Goal: Task Accomplishment & Management: Use online tool/utility

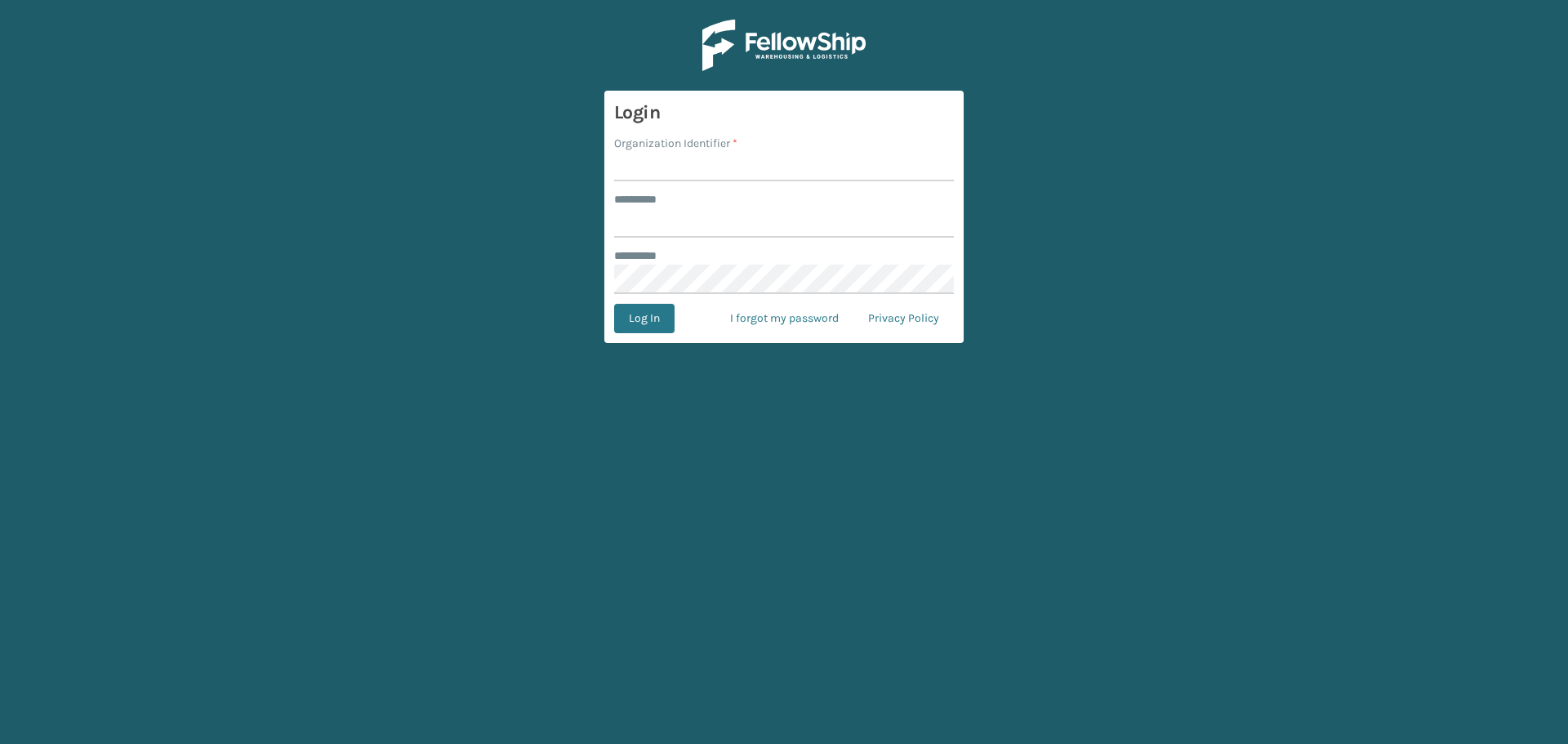
click at [664, 175] on input "Organization Identifier *" at bounding box center [784, 166] width 339 height 29
type input "SuperAdminOrganization"
click at [717, 217] on input "******** *" at bounding box center [784, 223] width 339 height 29
type input "******"
click at [637, 328] on button "Log In" at bounding box center [645, 319] width 61 height 29
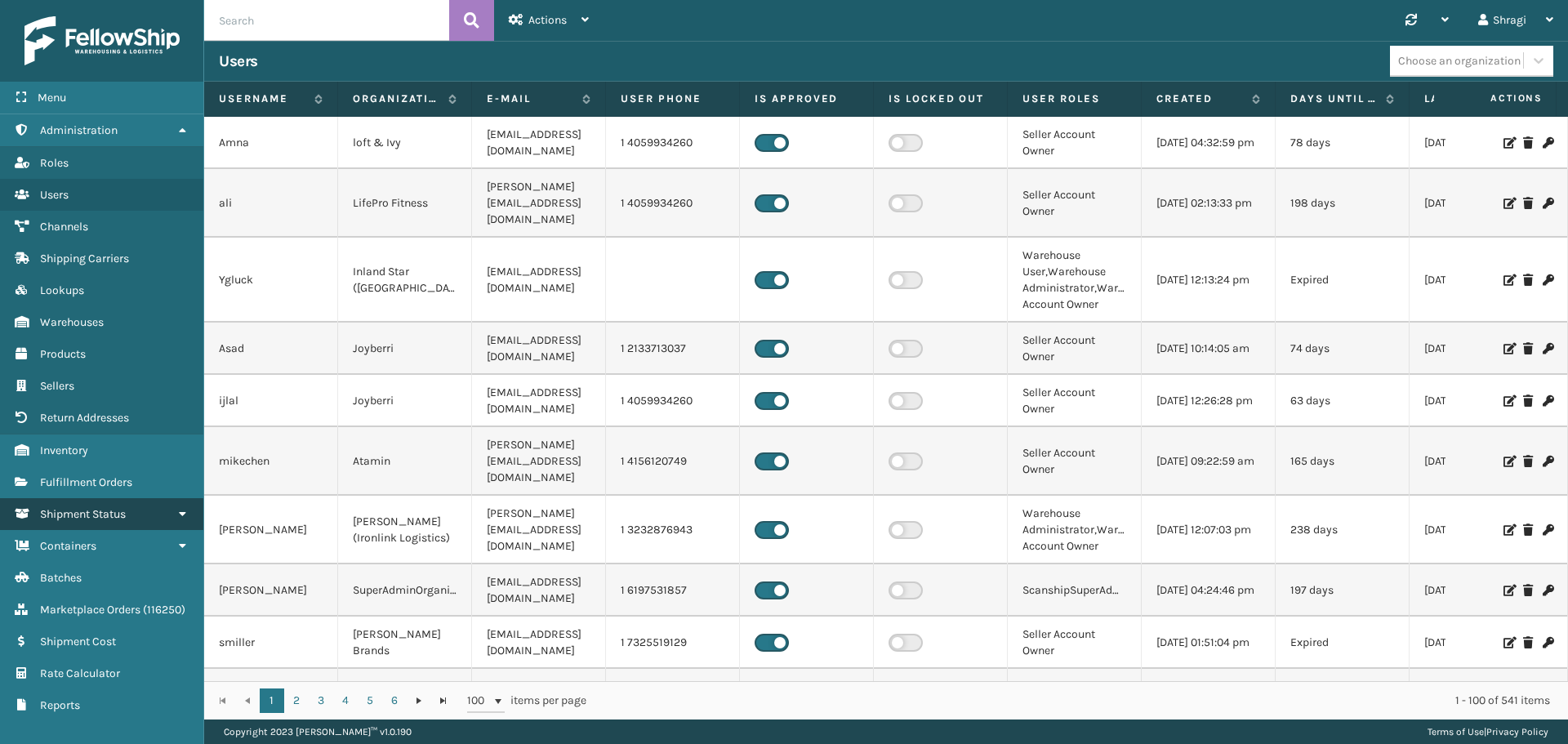
click at [116, 506] on link "Shipment Status" at bounding box center [102, 513] width 203 height 32
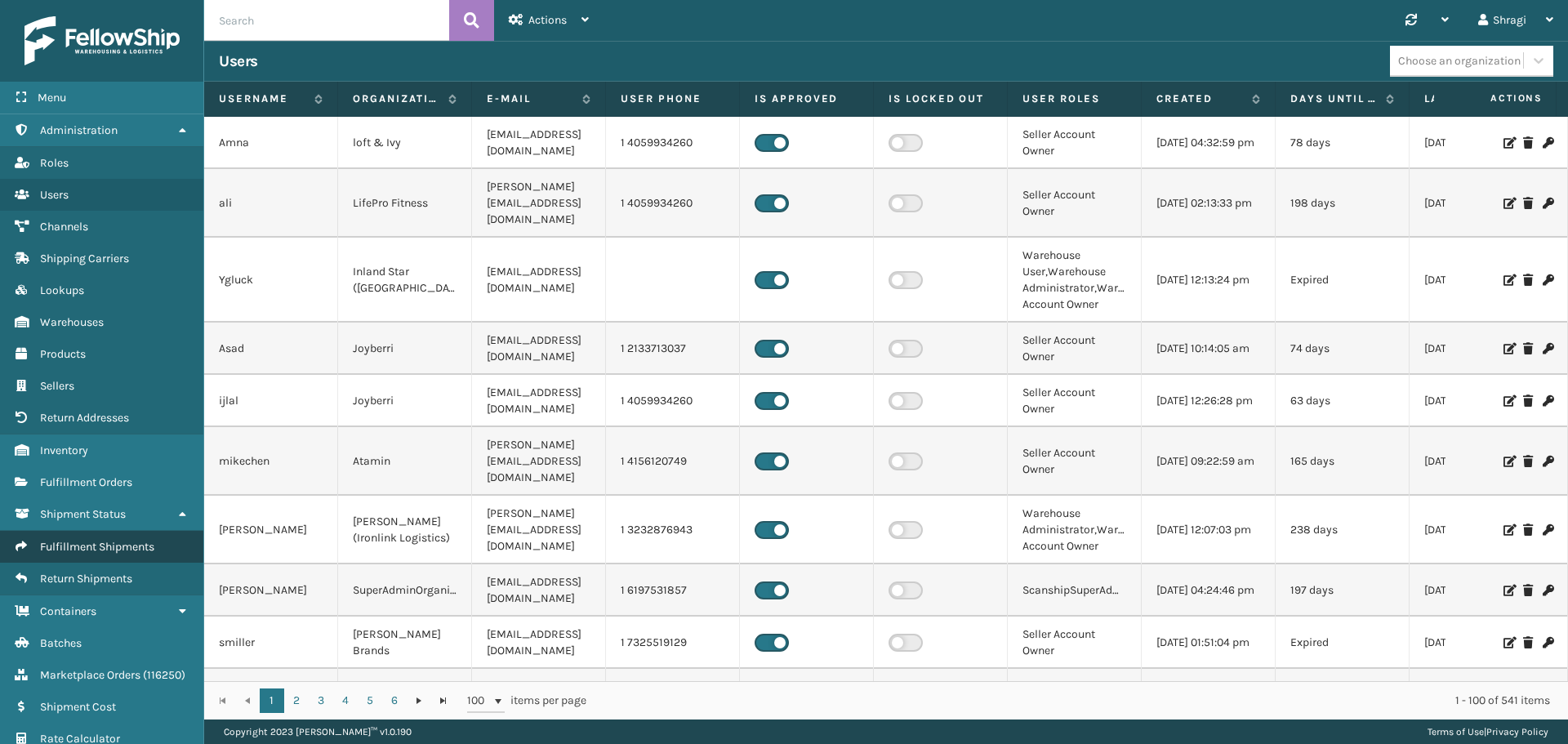
click at [81, 548] on span "Fulfillment Shipments" at bounding box center [97, 547] width 114 height 14
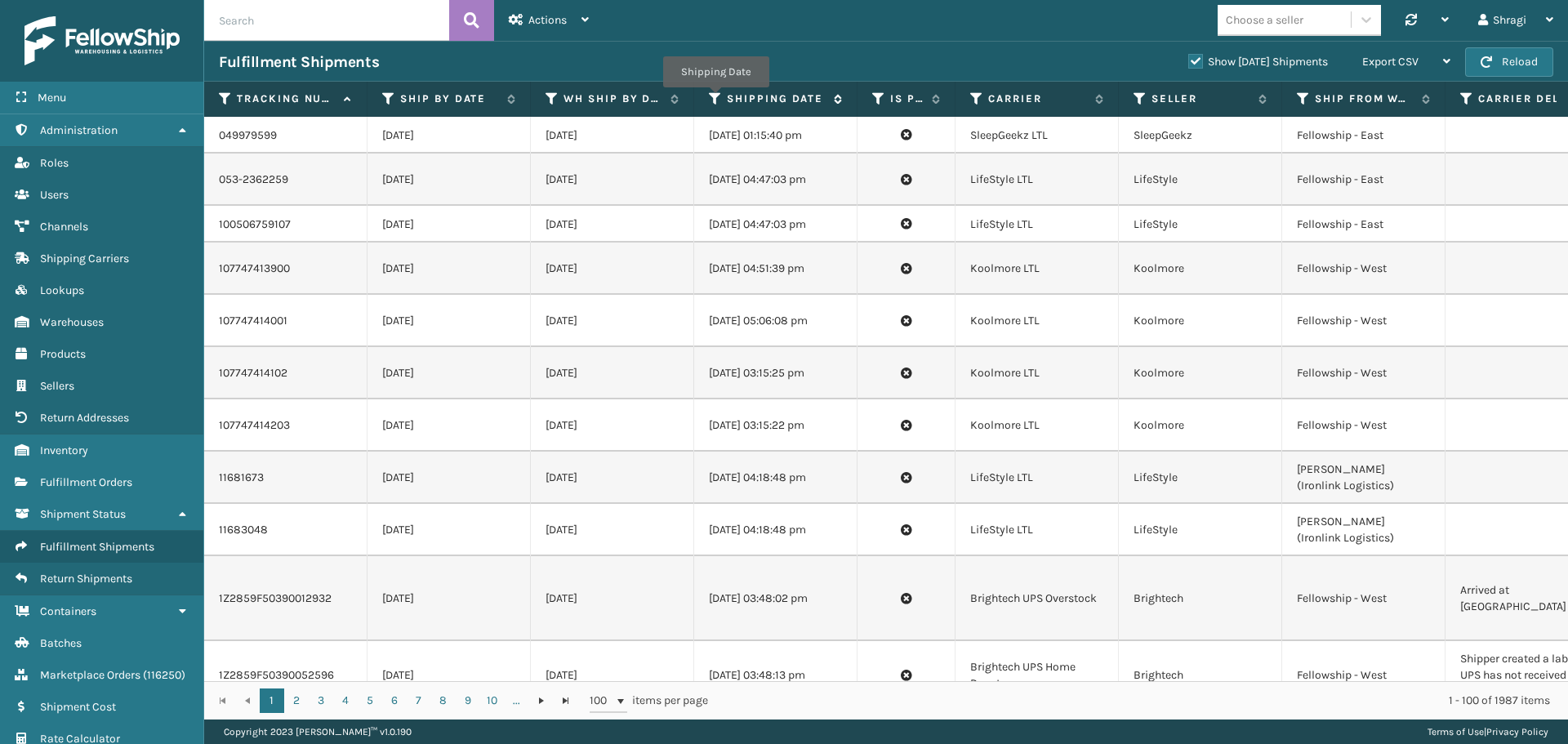
click at [716, 99] on icon at bounding box center [715, 99] width 13 height 15
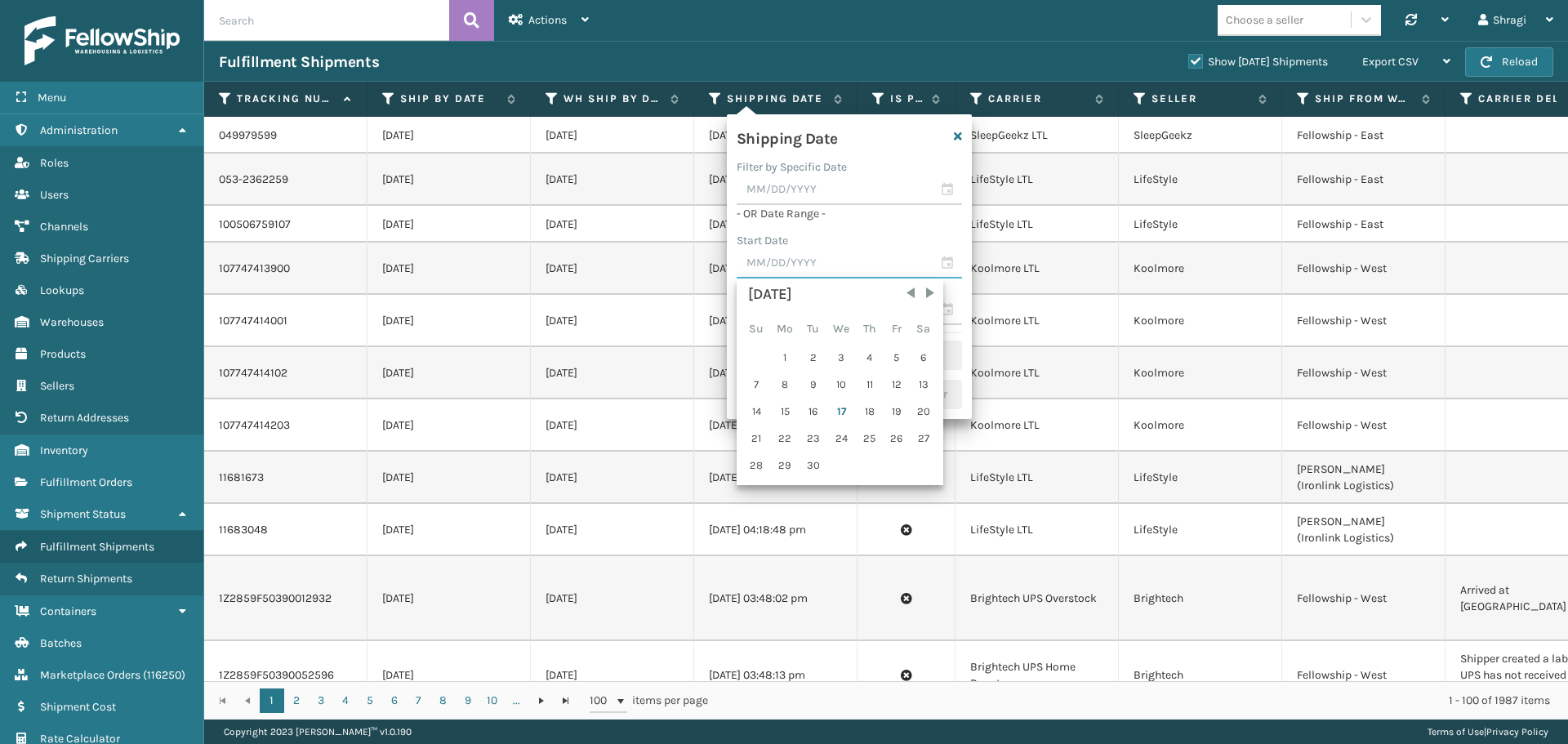
click at [841, 265] on input "text" at bounding box center [849, 264] width 225 height 29
click at [818, 416] on div "16" at bounding box center [813, 411] width 24 height 24
type input "[DATE]"
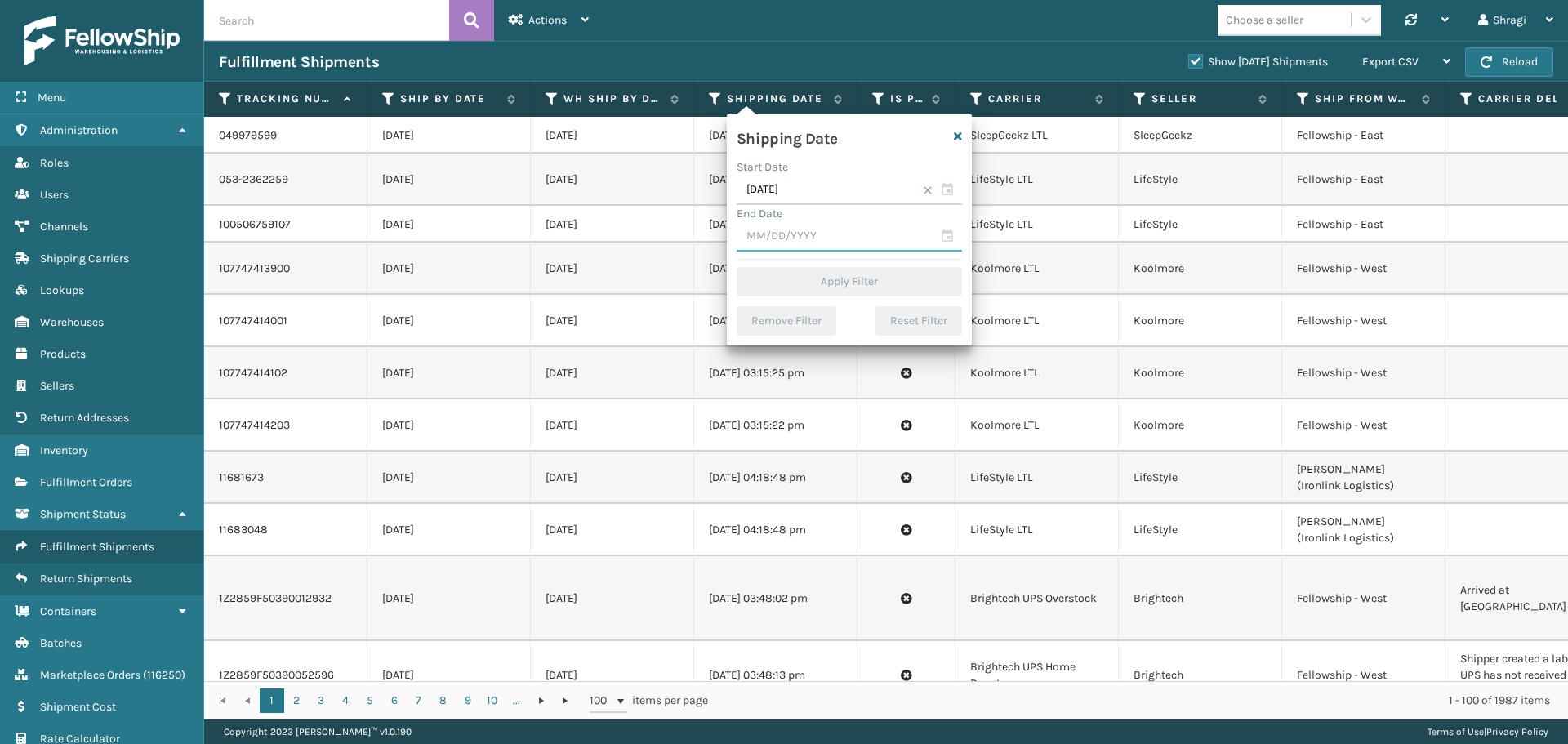
click at [809, 225] on input "text" at bounding box center [849, 237] width 225 height 29
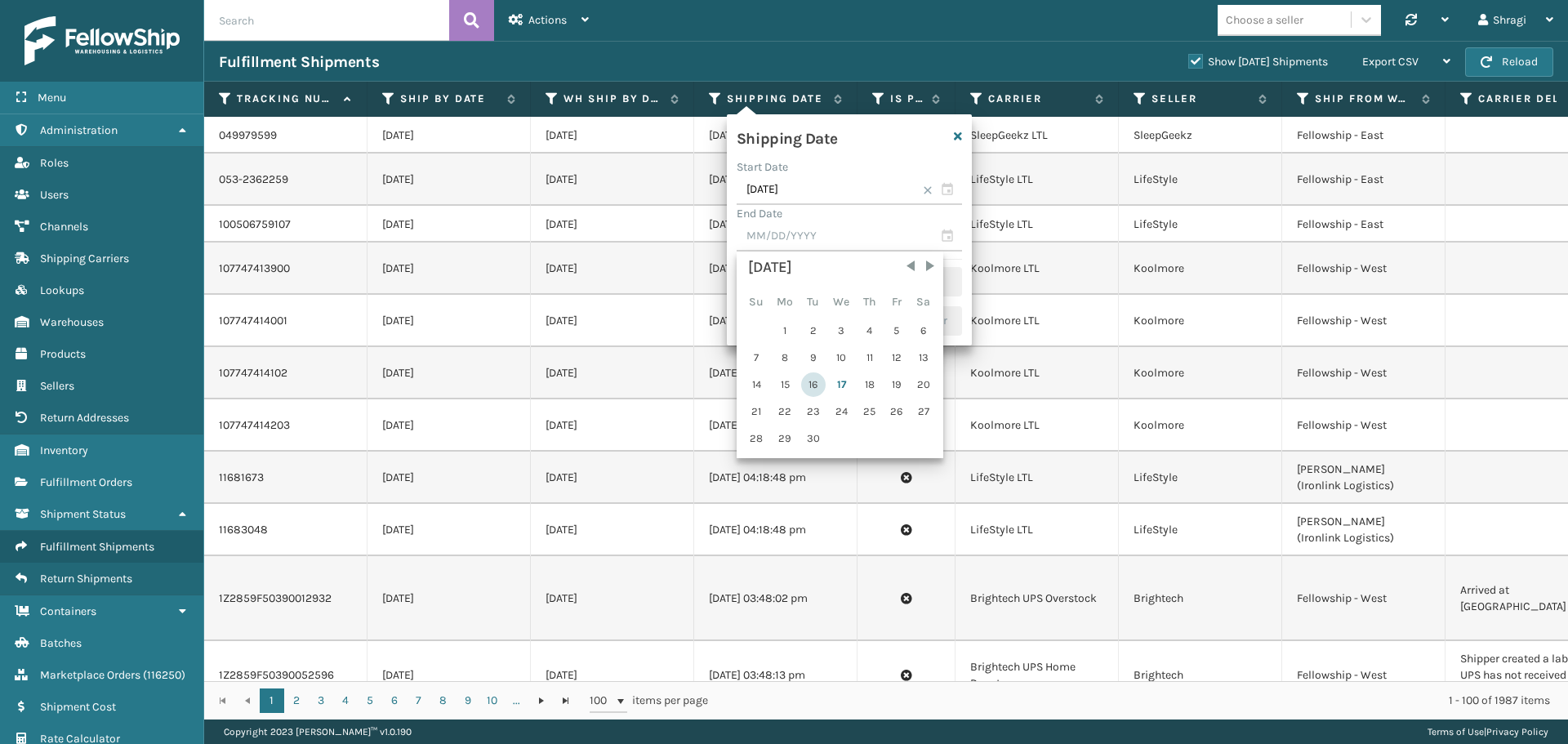
click at [816, 379] on div "16" at bounding box center [813, 384] width 24 height 24
type input "[DATE]"
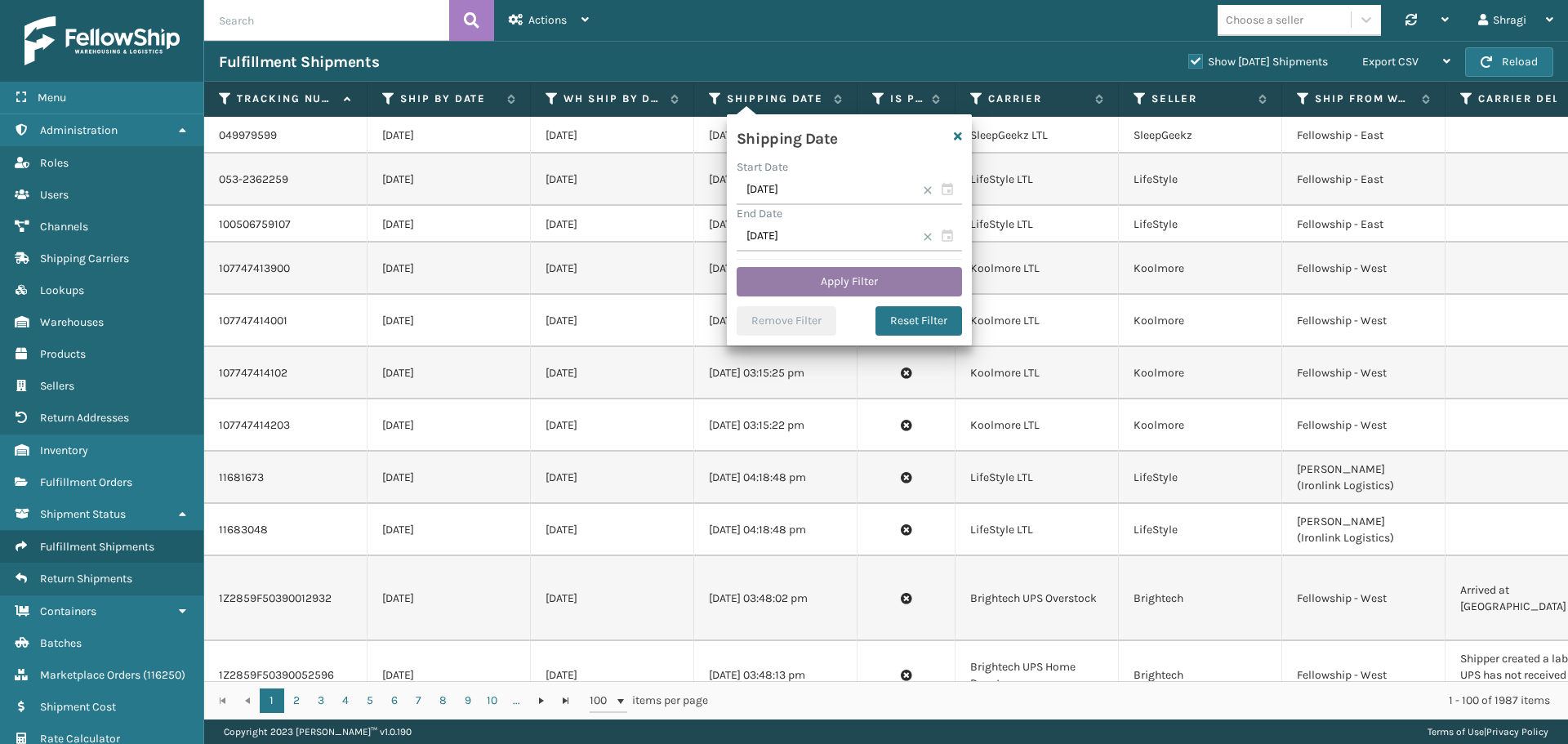
click at [845, 281] on button "Apply Filter" at bounding box center [849, 282] width 225 height 29
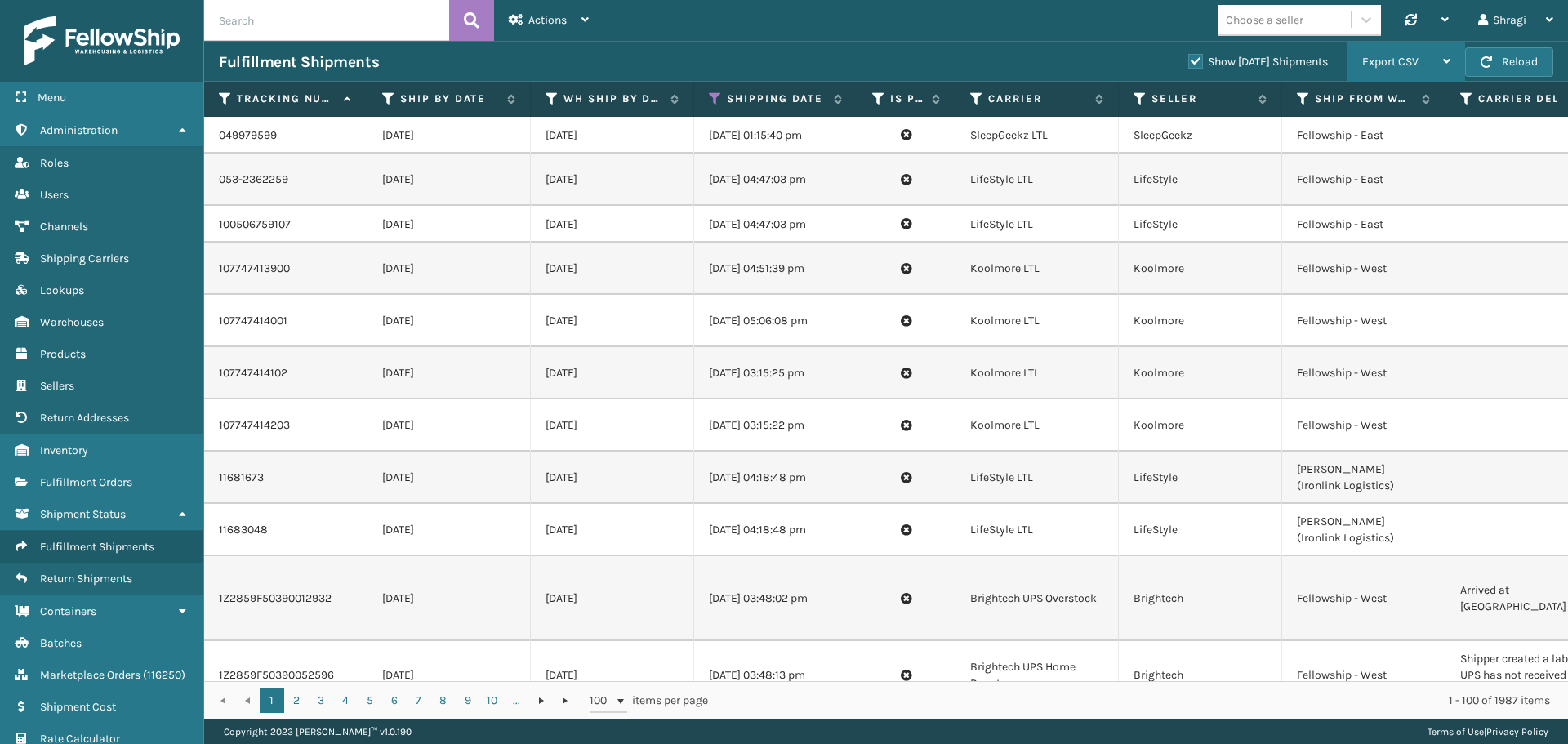
click at [1385, 66] on span "Export CSV" at bounding box center [1391, 62] width 57 height 14
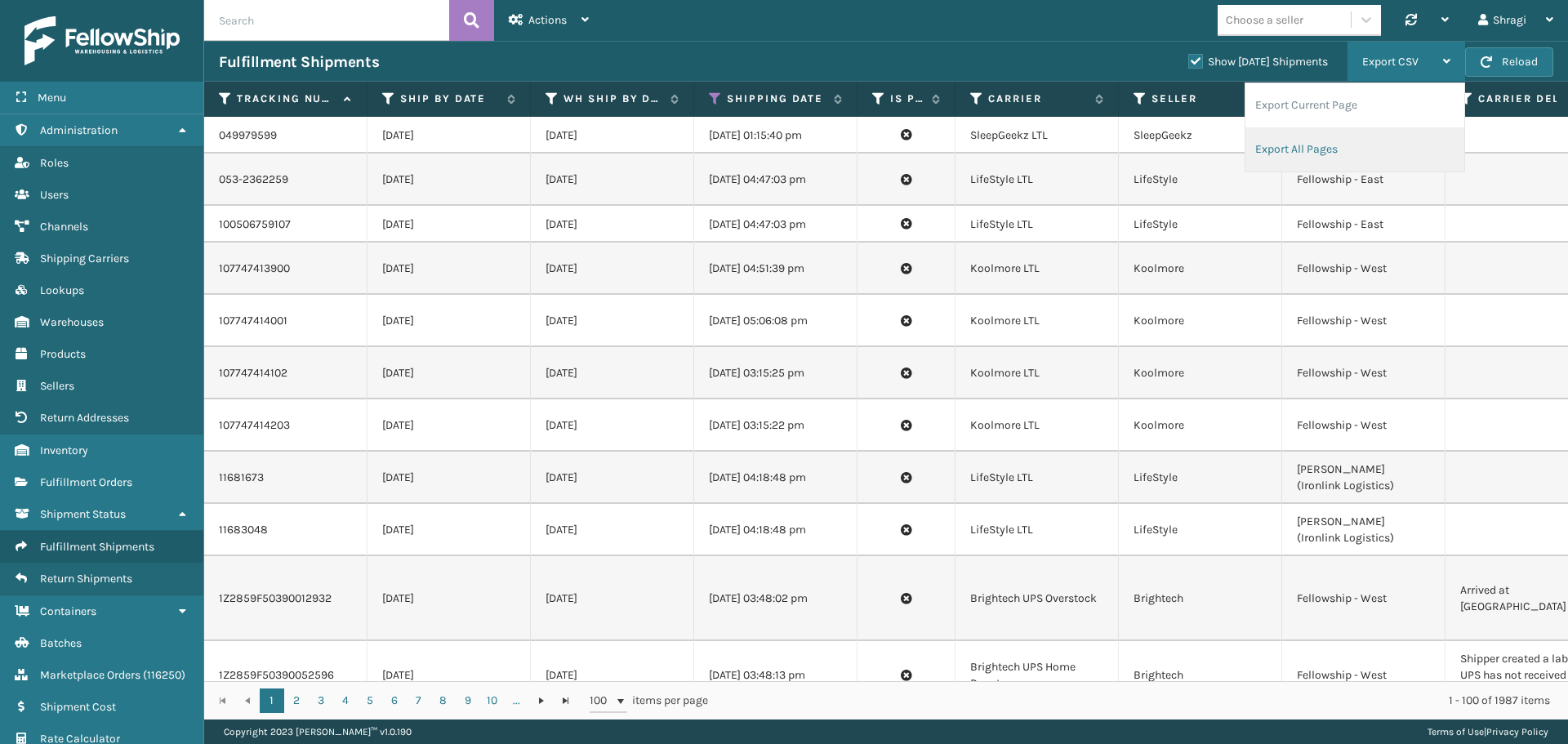
click at [1323, 153] on li "Export All Pages" at bounding box center [1356, 149] width 219 height 44
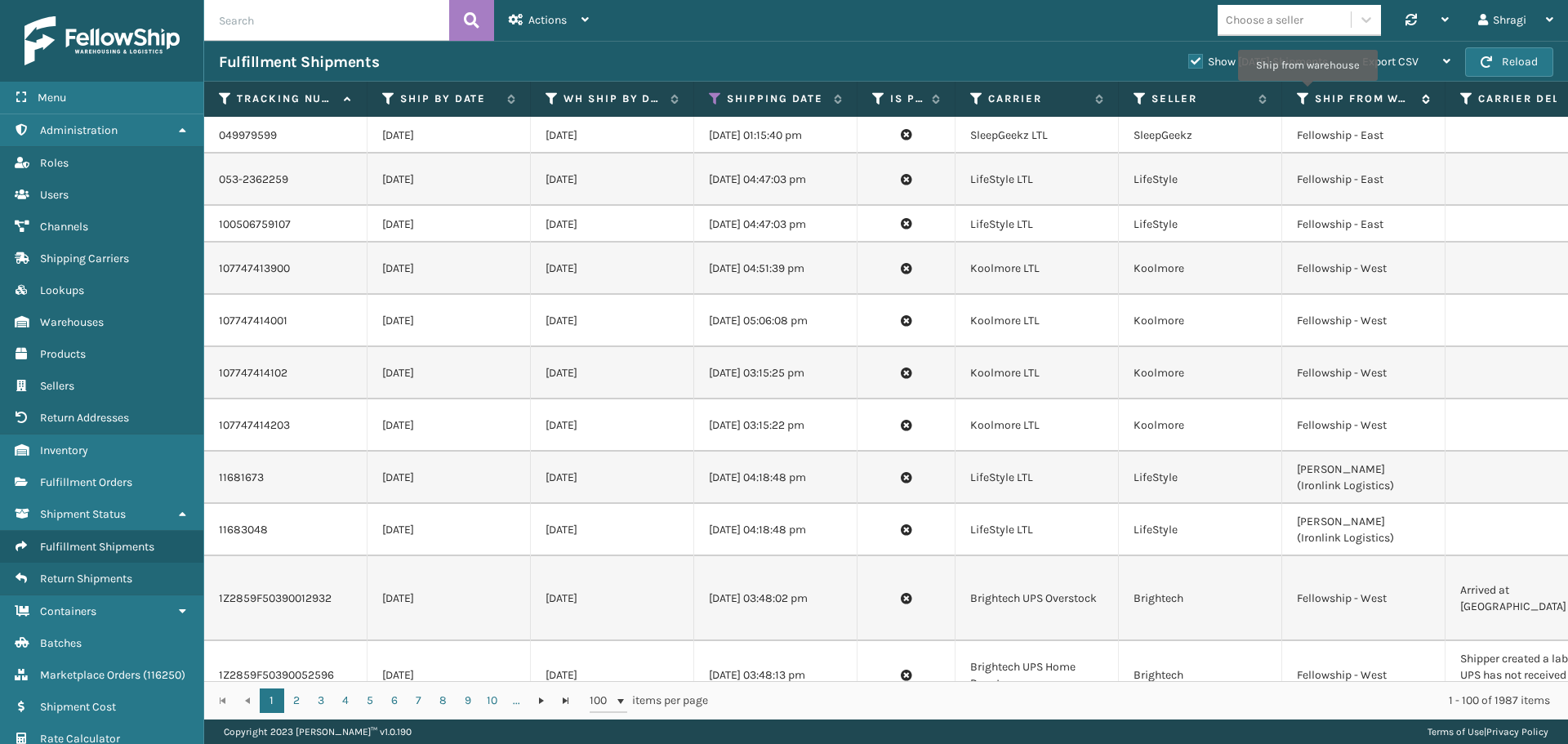
click at [1303, 92] on icon at bounding box center [1303, 99] width 13 height 15
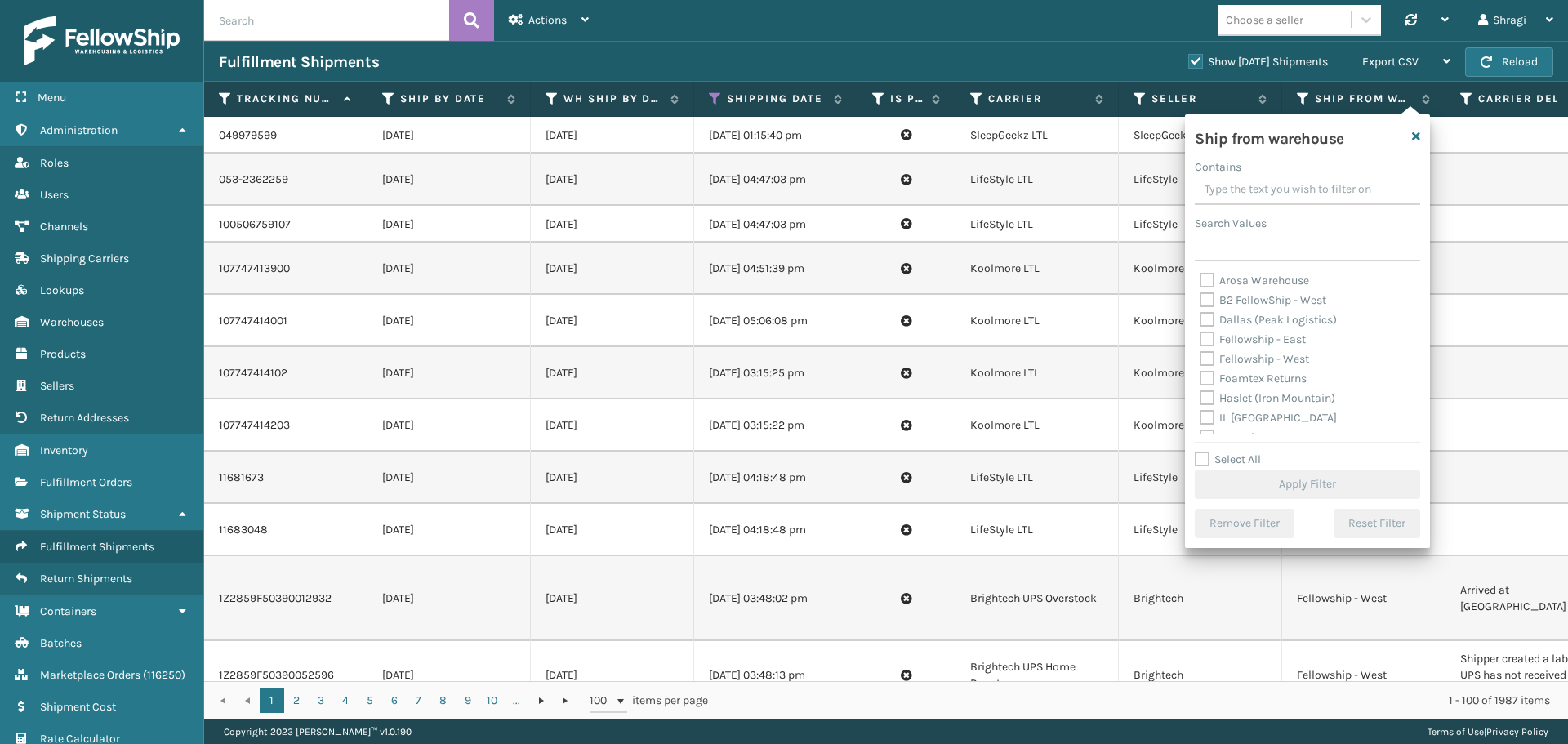
click at [1264, 319] on label "Dallas (Peak Logistics)" at bounding box center [1269, 320] width 137 height 14
click at [1201, 319] on input "Dallas (Peak Logistics)" at bounding box center [1200, 315] width 1 height 11
checkbox input "true"
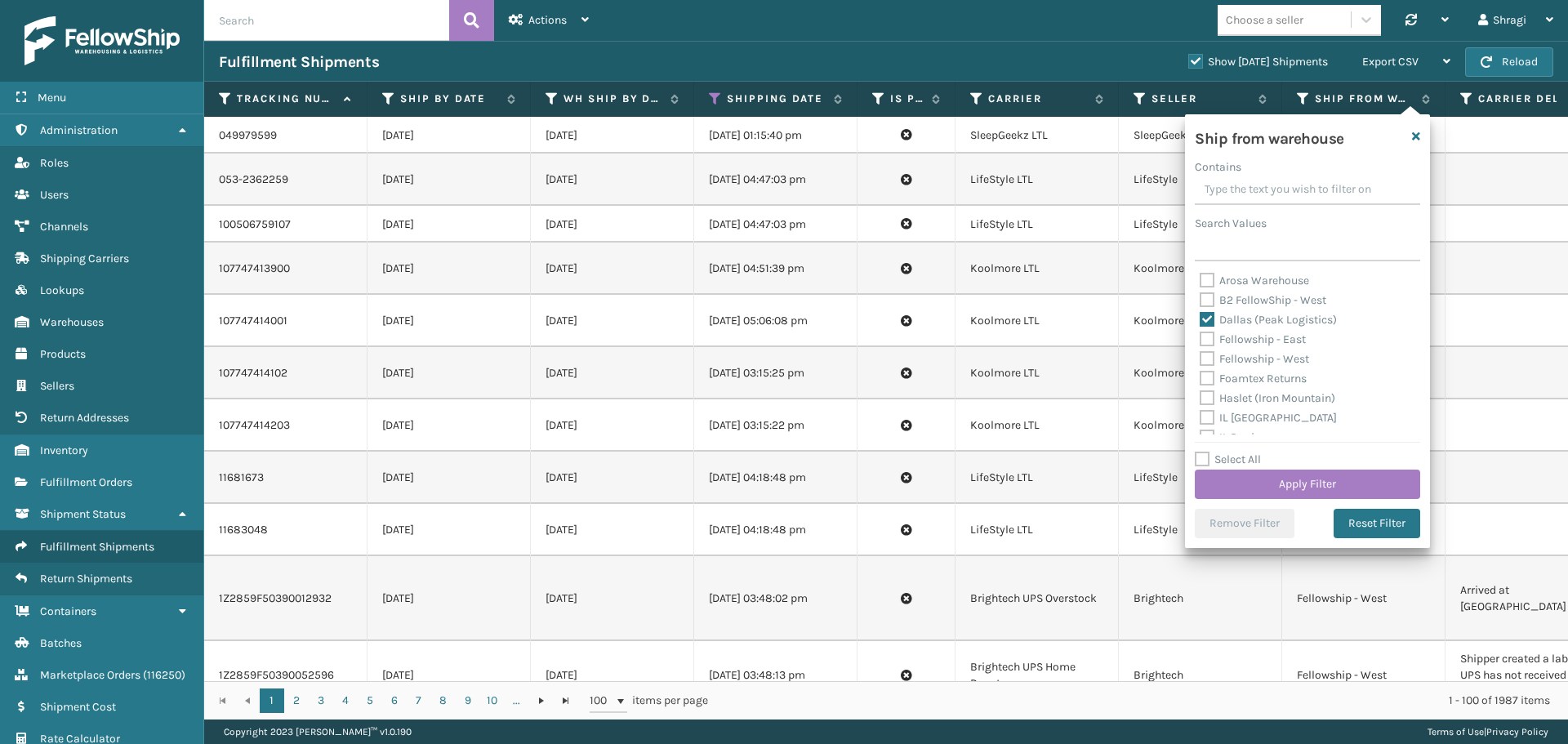
click at [1250, 340] on label "Fellowship - East" at bounding box center [1253, 339] width 107 height 14
click at [1201, 340] on input "Fellowship - East" at bounding box center [1200, 334] width 1 height 11
checkbox input "true"
click at [1248, 351] on div "Fellowship - West" at bounding box center [1308, 359] width 215 height 20
click at [1245, 364] on label "Fellowship - West" at bounding box center [1255, 359] width 110 height 14
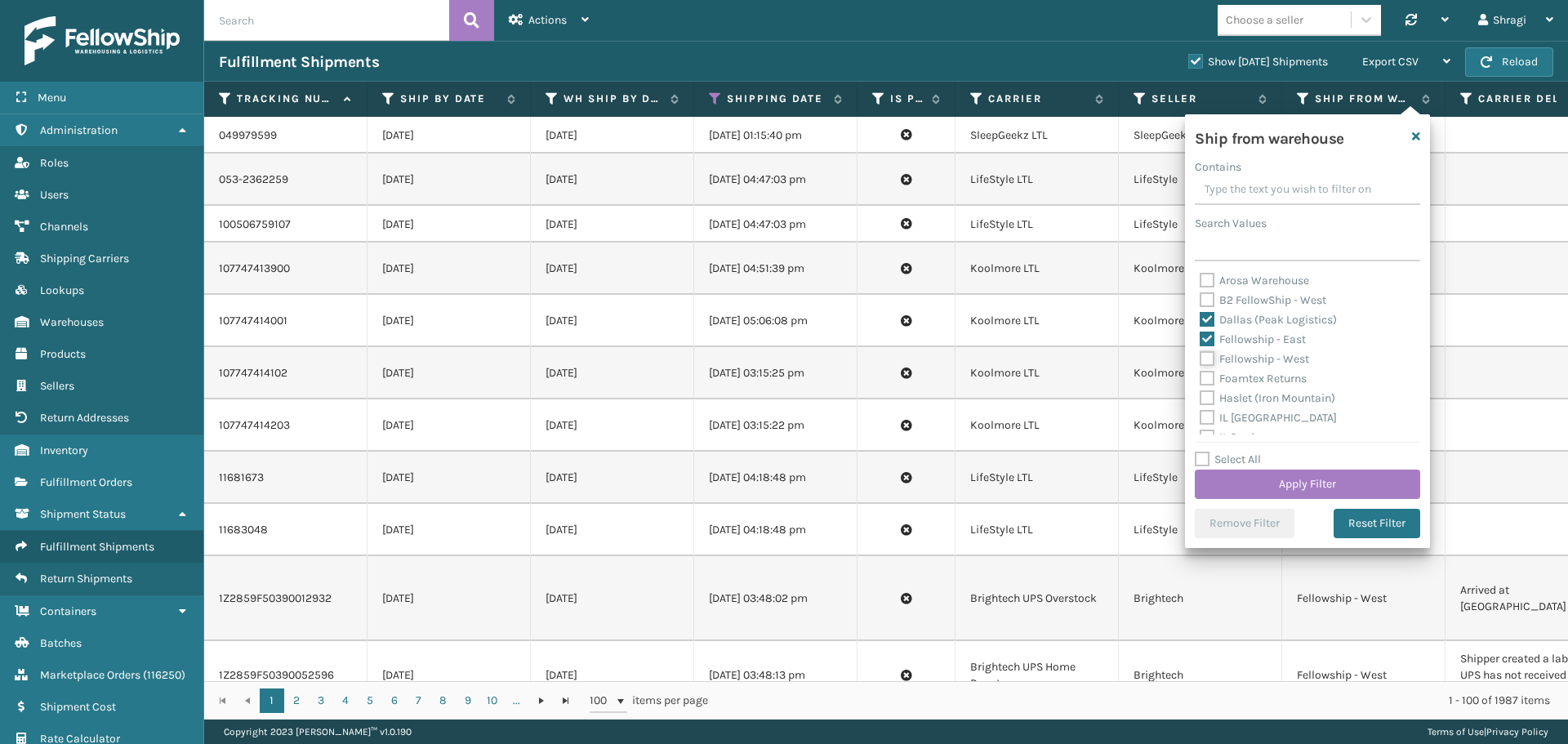
click at [1201, 360] on input "Fellowship - West" at bounding box center [1200, 354] width 1 height 11
checkbox input "true"
click at [1271, 396] on label "Haslet (Iron Mountain)" at bounding box center [1268, 398] width 136 height 14
click at [1201, 396] on input "Haslet (Iron Mountain)" at bounding box center [1200, 394] width 1 height 11
checkbox input "true"
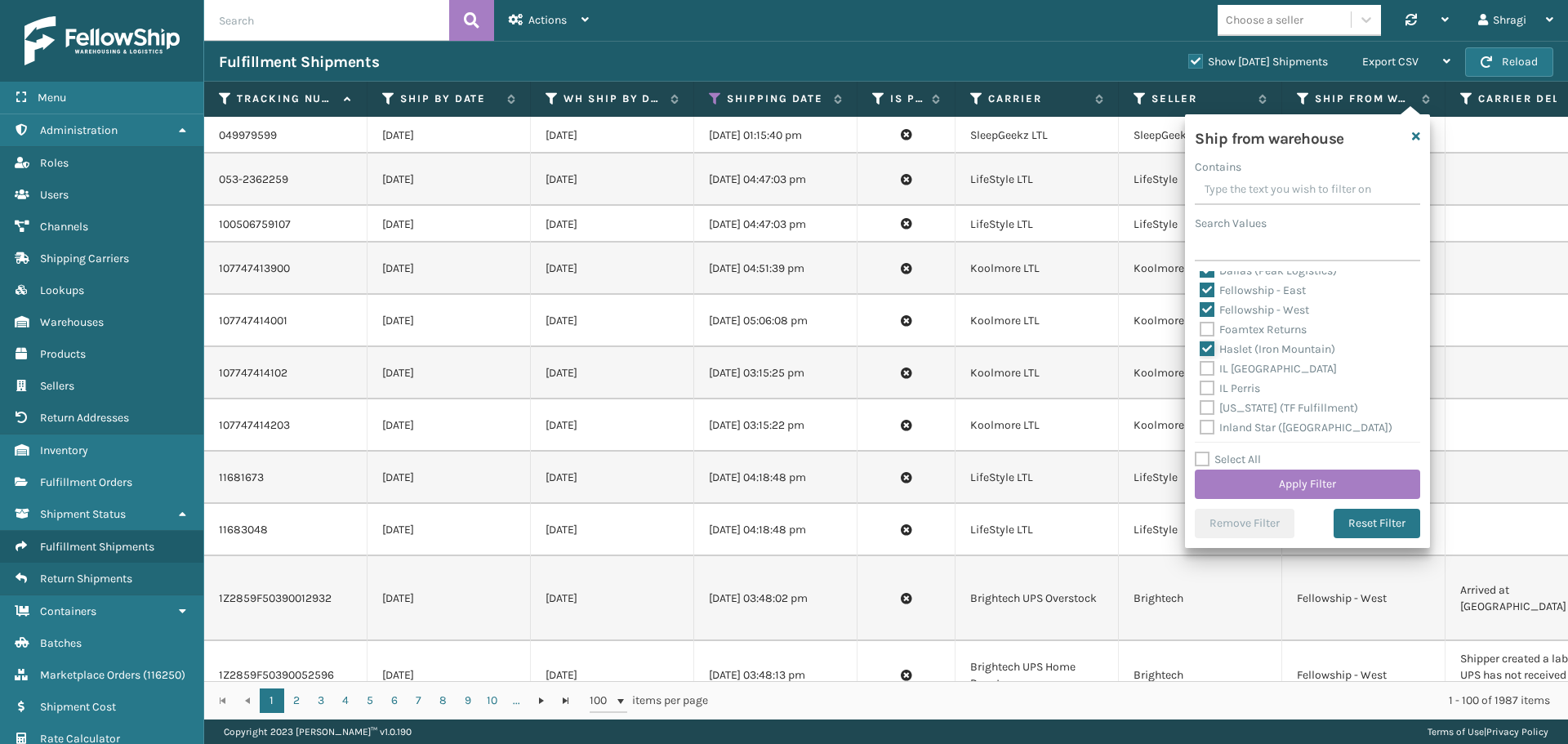
scroll to position [66, 0]
click at [1308, 394] on label "[US_STATE] (TF Fulfillment)" at bounding box center [1279, 391] width 158 height 14
click at [1201, 393] on input "[US_STATE] (TF Fulfillment)" at bounding box center [1200, 387] width 1 height 11
checkbox input "true"
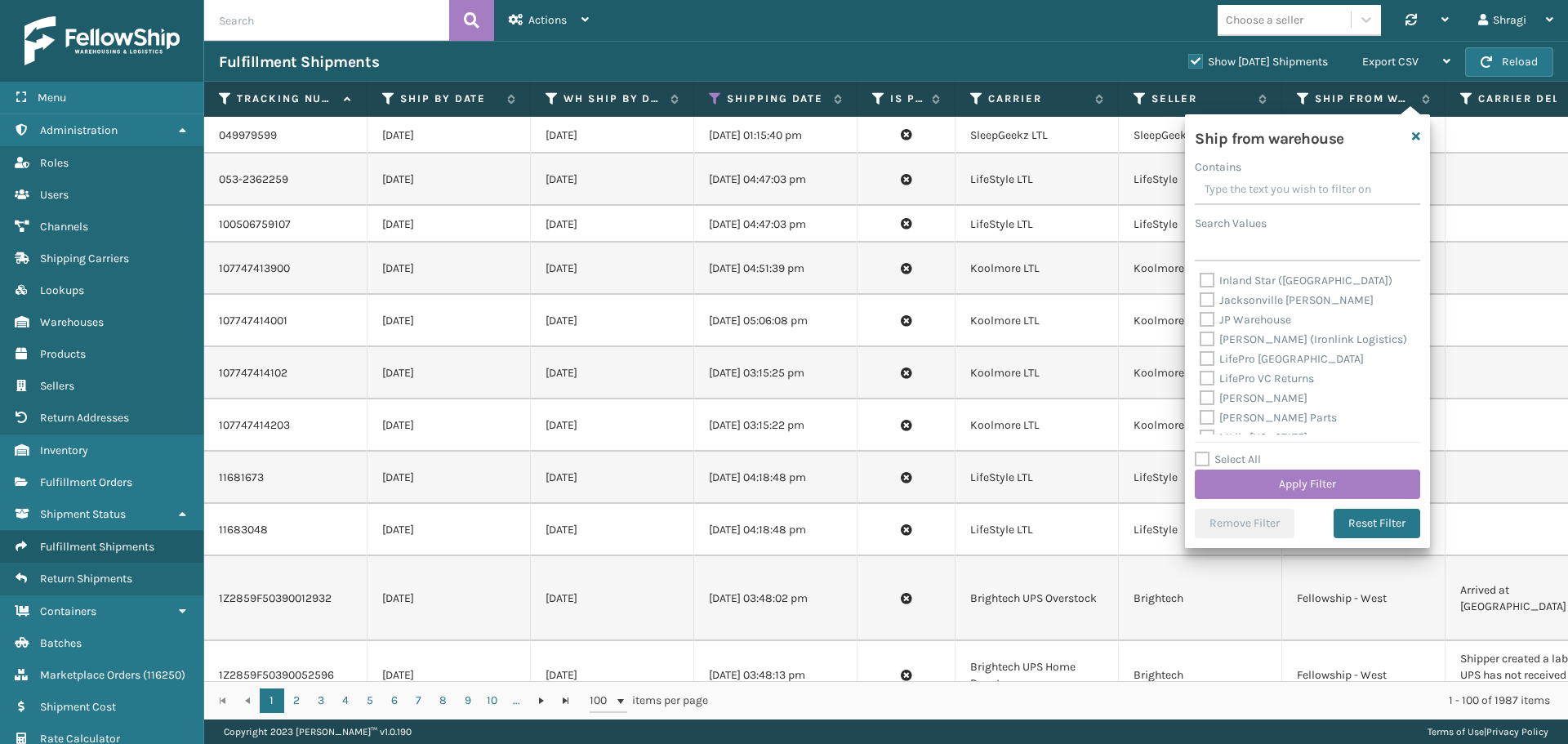
click at [1263, 400] on label "[PERSON_NAME]" at bounding box center [1254, 398] width 108 height 14
click at [1201, 399] on input "[PERSON_NAME]" at bounding box center [1200, 394] width 1 height 11
checkbox input "true"
click at [1261, 358] on label "SleepGeekz Warehouse" at bounding box center [1270, 359] width 139 height 14
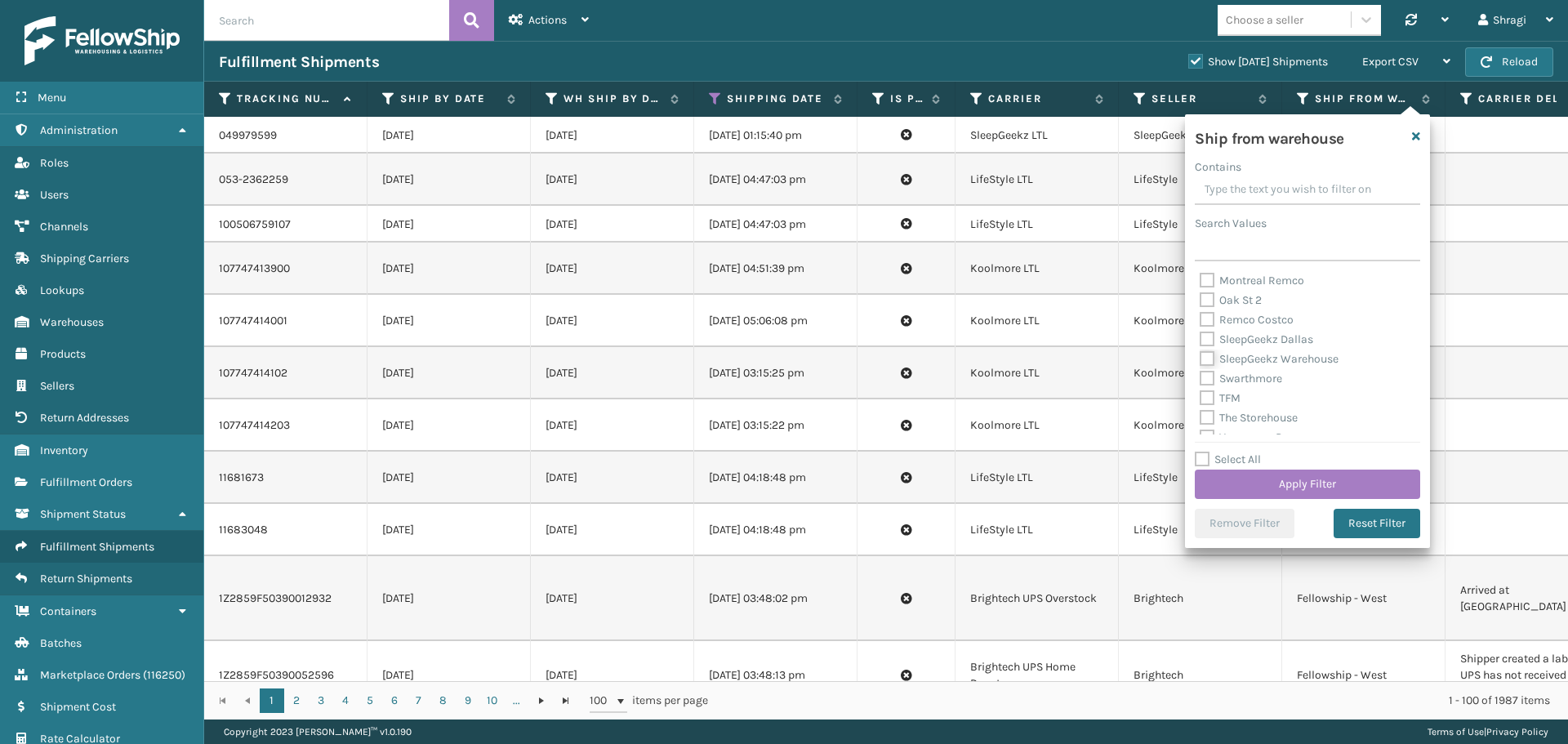
click at [1201, 358] on input "SleepGeekz Warehouse" at bounding box center [1200, 354] width 1 height 11
checkbox input "true"
click at [1222, 396] on label "TFM" at bounding box center [1221, 398] width 41 height 14
click at [1201, 396] on input "TFM" at bounding box center [1200, 394] width 1 height 11
checkbox input "true"
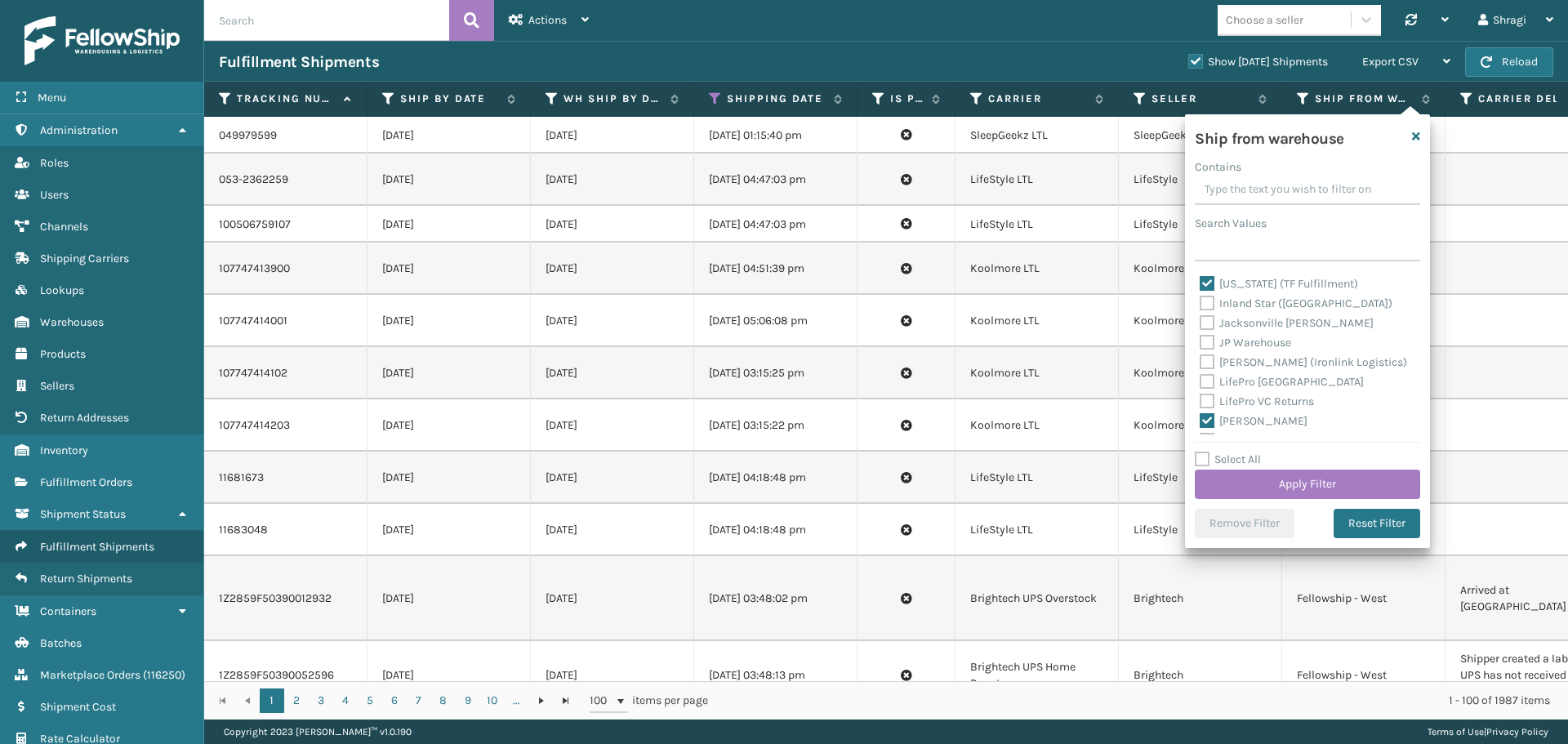
scroll to position [163, 0]
click at [1304, 370] on label "[PERSON_NAME] (Ironlink Logistics)" at bounding box center [1304, 372] width 207 height 14
click at [1201, 370] on input "[PERSON_NAME] (Ironlink Logistics)" at bounding box center [1200, 368] width 1 height 11
click at [1407, 277] on div "Arosa Warehouse B2 FellowShip - [GEOGRAPHIC_DATA] (Peak Logistics) Fellowship -…" at bounding box center [1308, 352] width 225 height 163
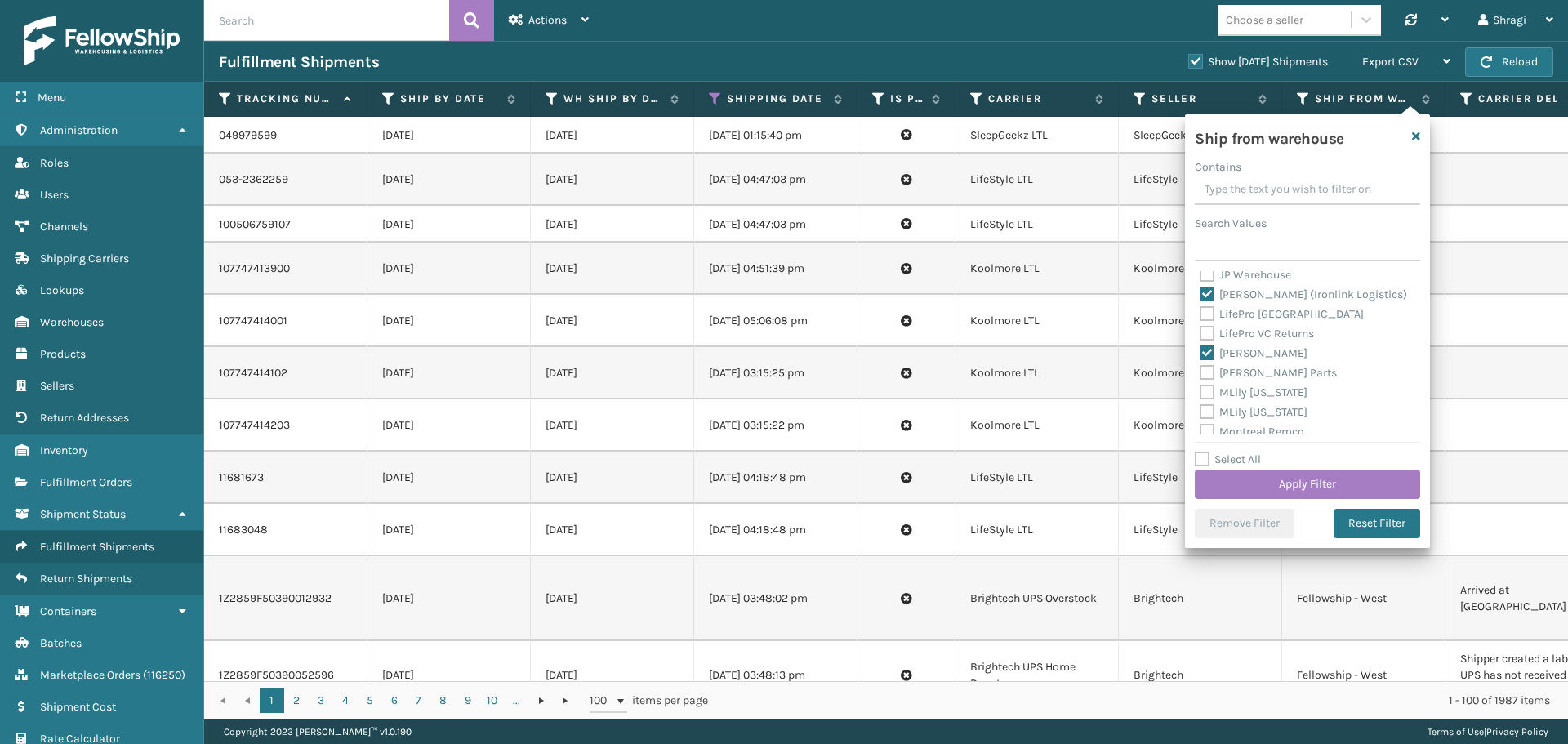
click at [1274, 299] on label "[PERSON_NAME] (Ironlink Logistics)" at bounding box center [1304, 294] width 207 height 14
click at [1201, 295] on input "[PERSON_NAME] (Ironlink Logistics)" at bounding box center [1200, 289] width 1 height 11
checkbox input "false"
click at [1263, 486] on button "Apply Filter" at bounding box center [1308, 484] width 225 height 29
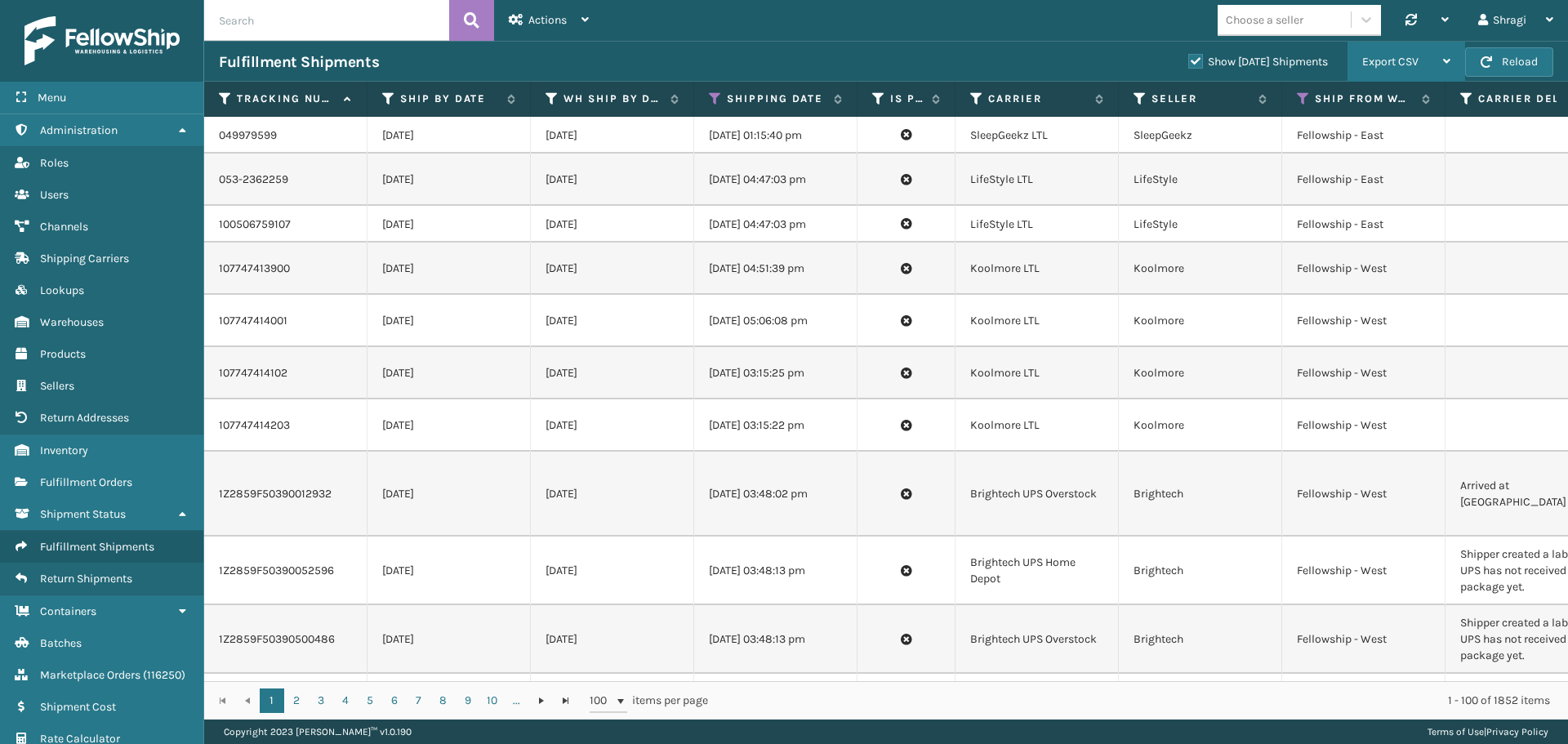
click at [1400, 57] on span "Export CSV" at bounding box center [1391, 62] width 57 height 14
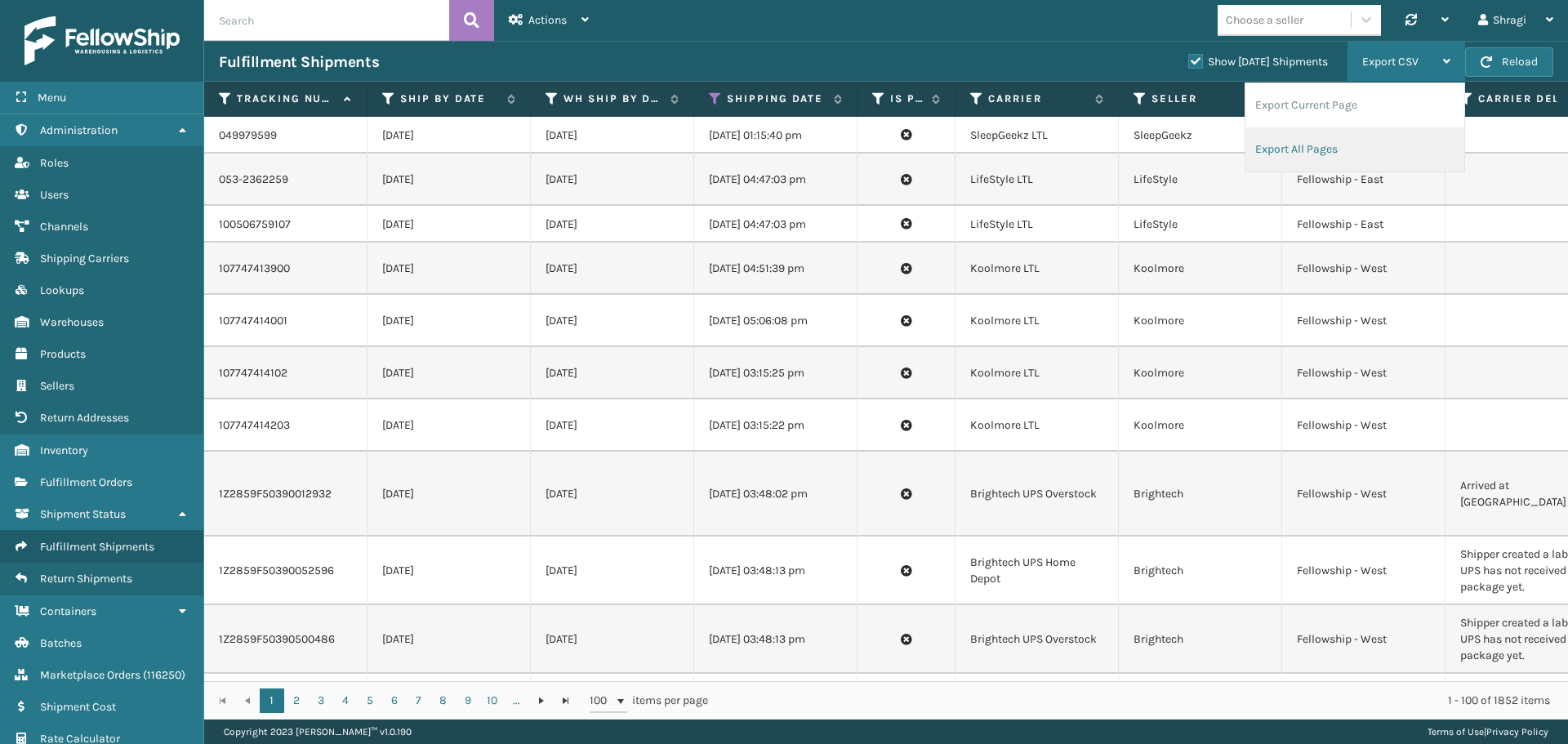
click at [1308, 145] on li "Export All Pages" at bounding box center [1356, 149] width 219 height 44
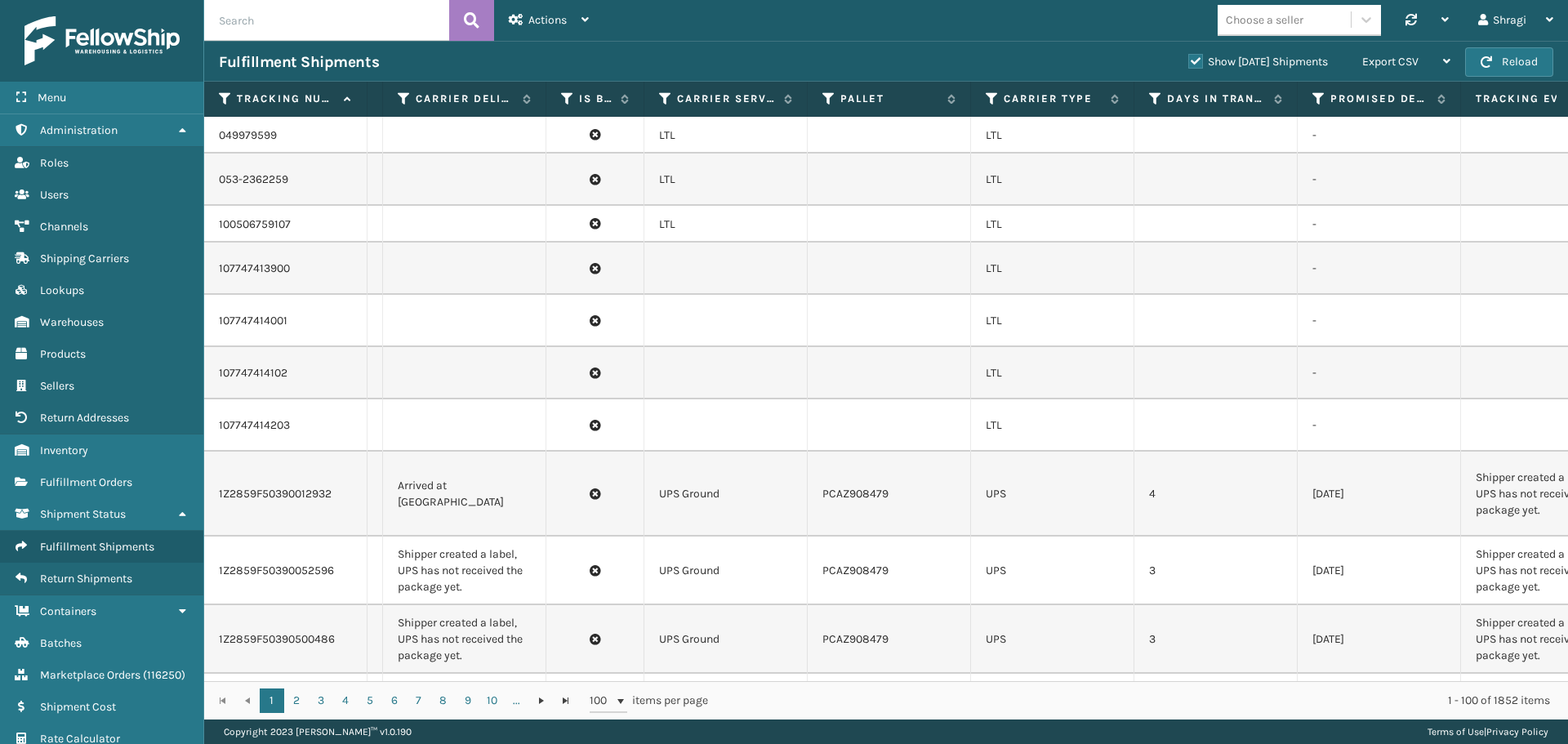
scroll to position [0, 1084]
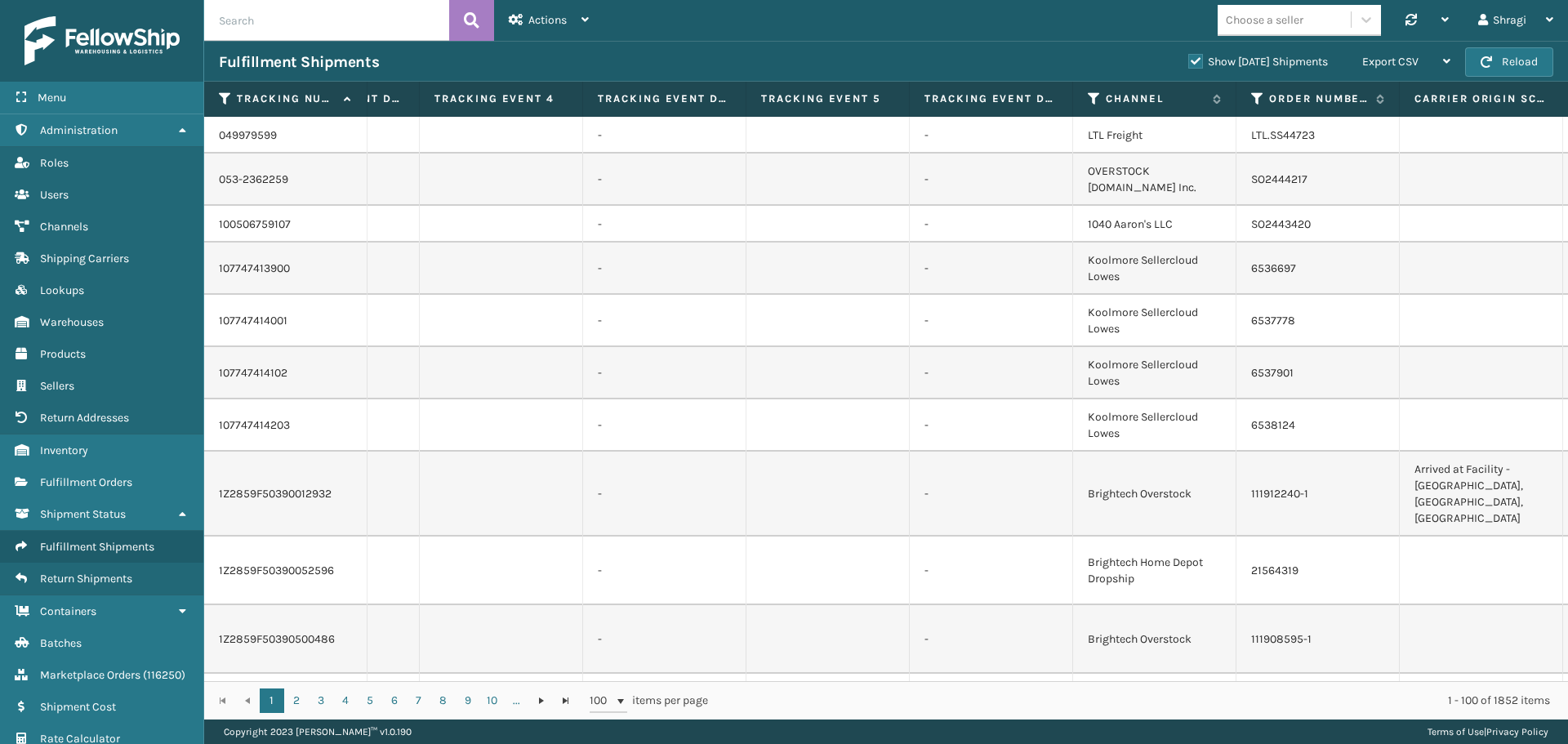
drag, startPoint x: 1167, startPoint y: 706, endPoint x: 1313, endPoint y: 712, distance: 146.1
click at [1313, 712] on div "1 2 3 4 5 6 7 8 9 10 ... 1 2 3 4 5 6 7 8 9 10 ... 100 items per page 1 - 100 of…" at bounding box center [886, 699] width 1365 height 38
click at [1182, 674] on td "Brightech Home Depot Dropship" at bounding box center [1154, 708] width 163 height 68
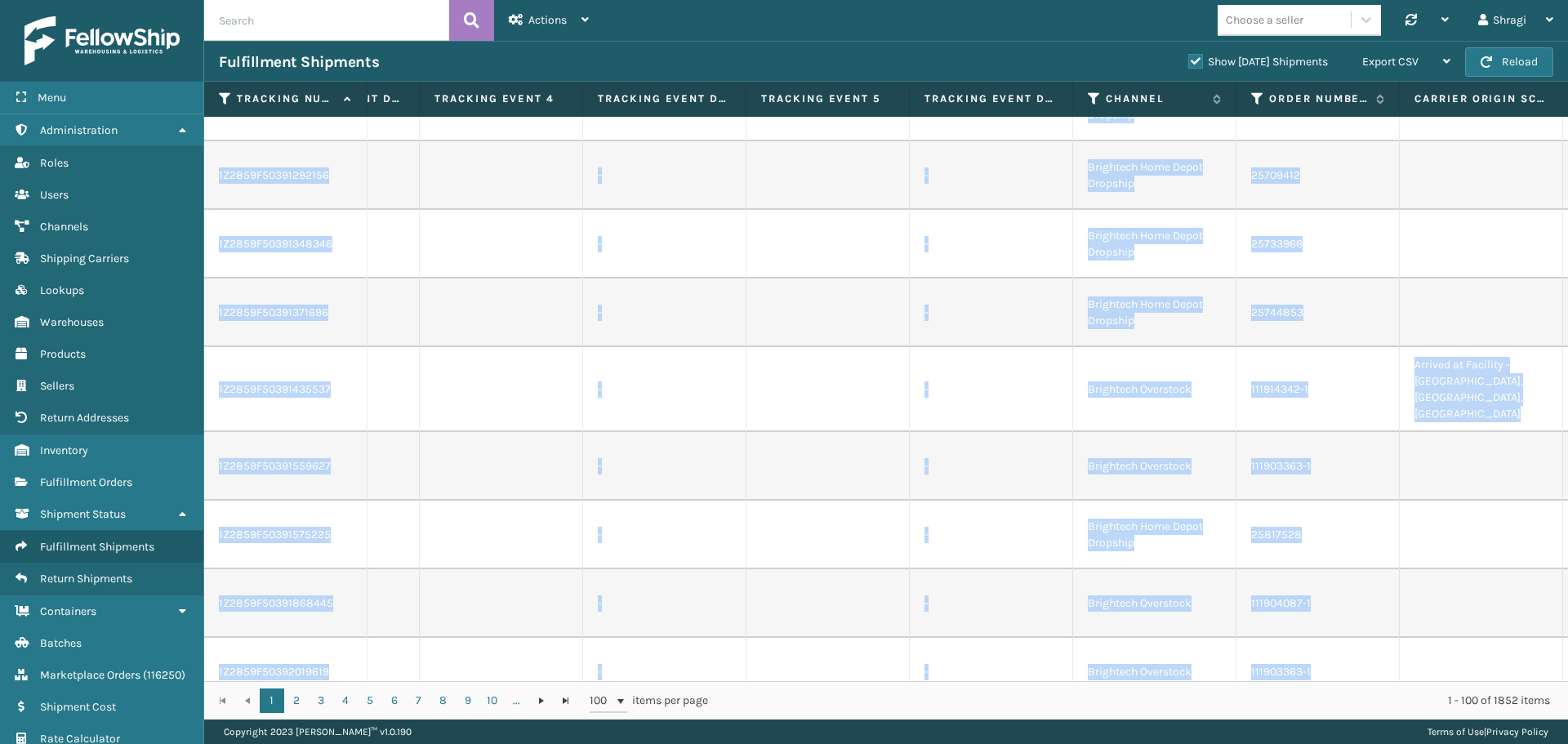
drag, startPoint x: 1186, startPoint y: 666, endPoint x: 1331, endPoint y: 672, distance: 145.1
click at [1331, 672] on div "049979599 [DATE] [DATE] [DATE] 01:15:40 pm SleepGeekz LTL SleepGeekz Fellowship…" at bounding box center [886, 398] width 1365 height 564
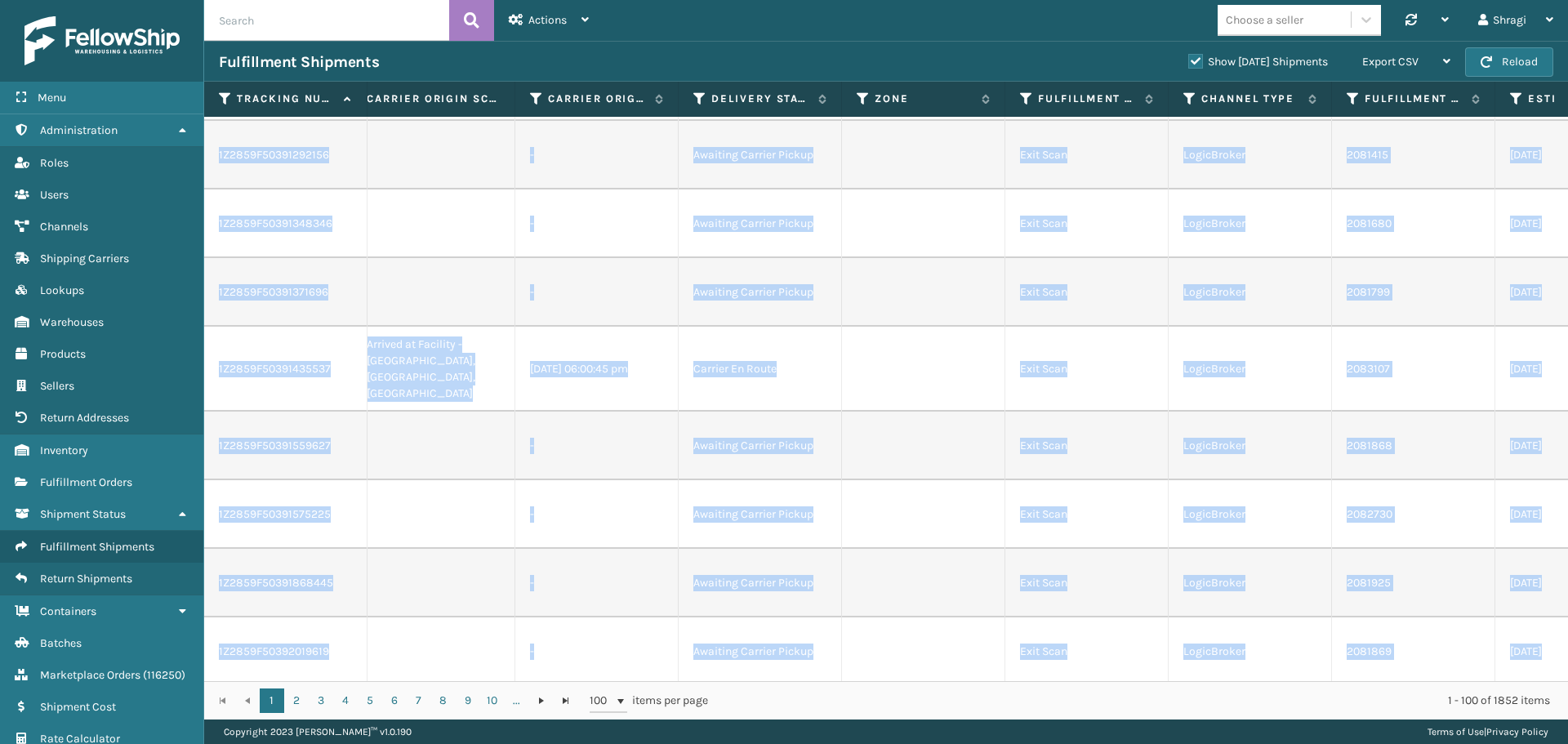
click at [1003, 548] on td at bounding box center [923, 583] width 163 height 68
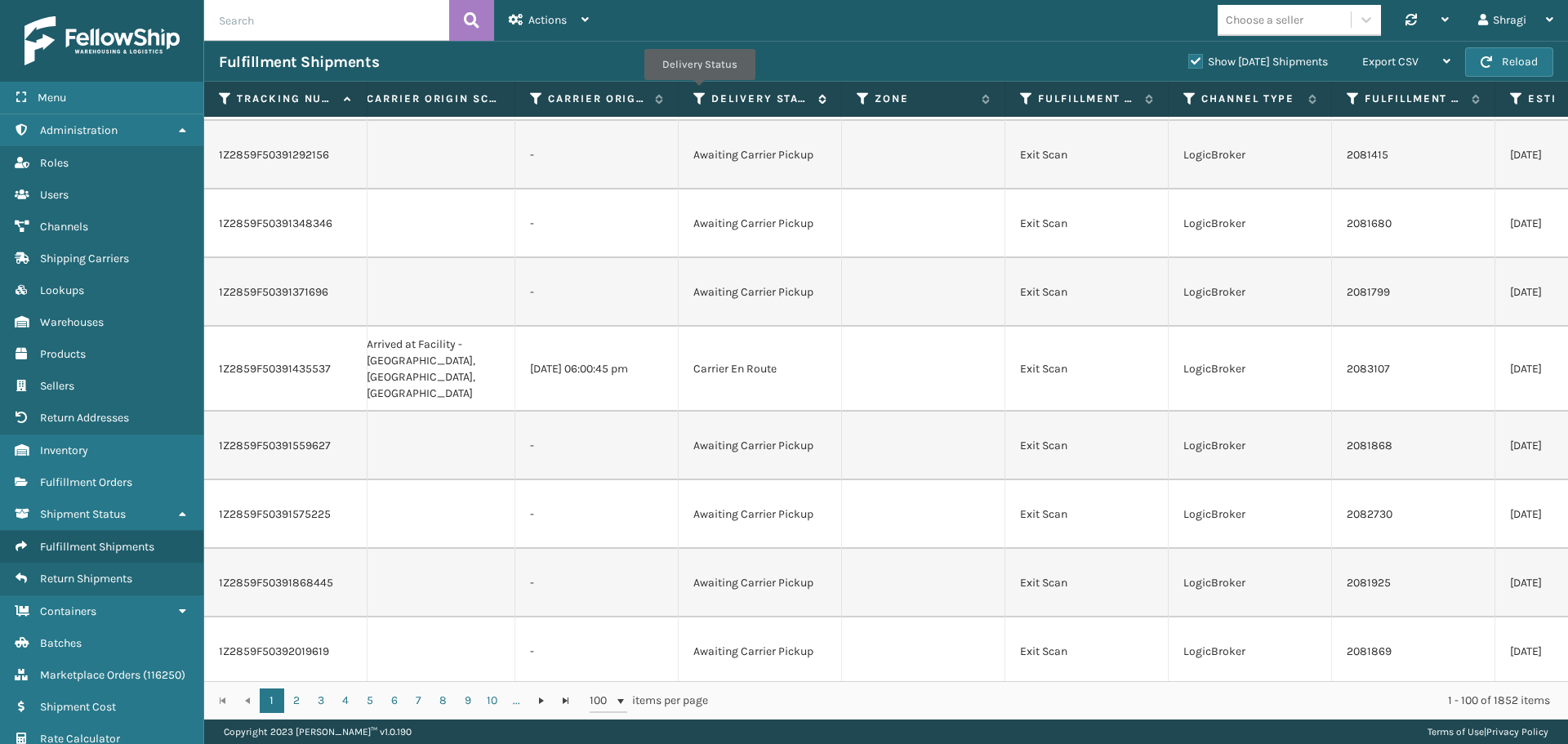
click at [699, 92] on icon at bounding box center [699, 99] width 13 height 15
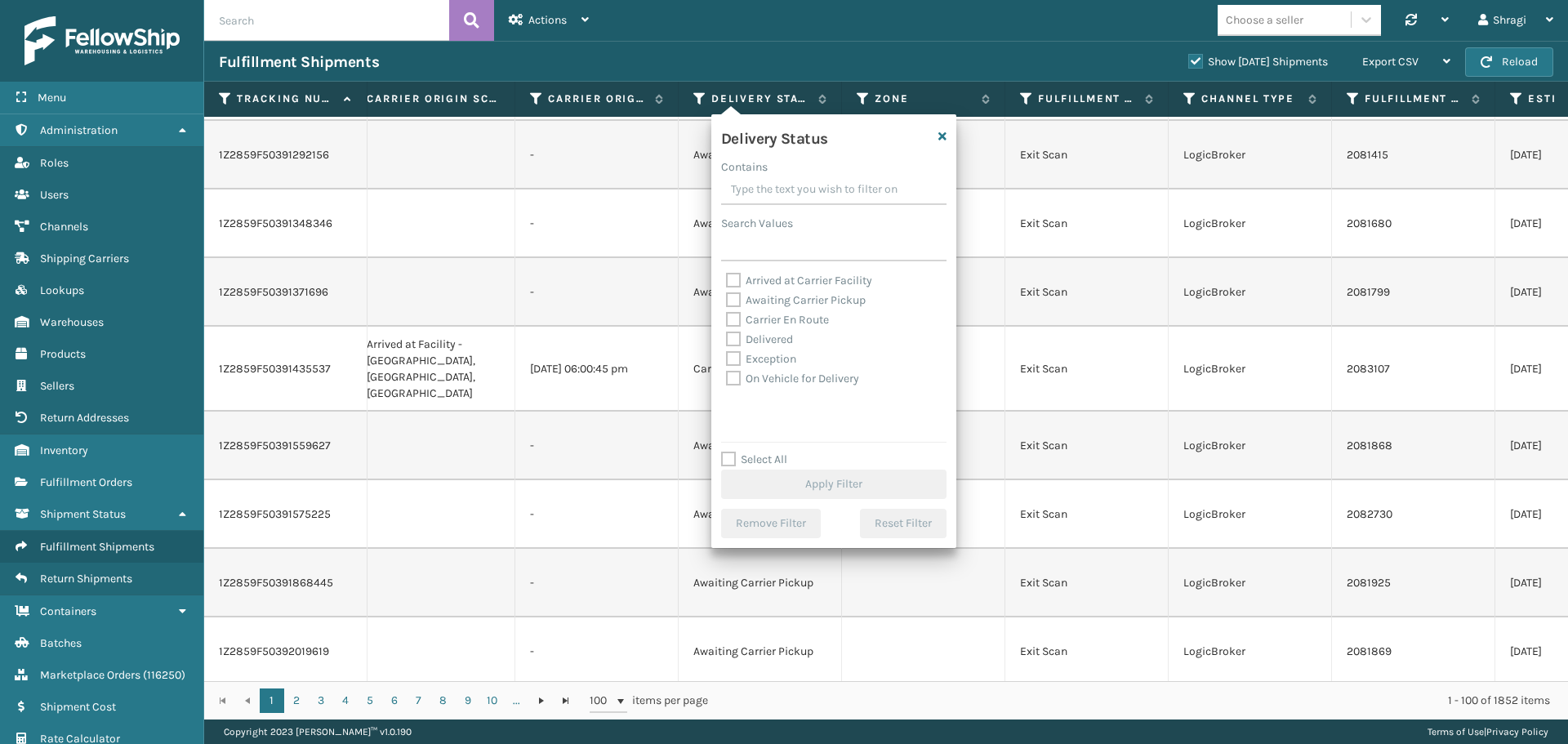
click at [790, 299] on label "Awaiting Carrier Pickup" at bounding box center [795, 300] width 140 height 14
click at [727, 299] on input "Awaiting Carrier Pickup" at bounding box center [726, 295] width 1 height 11
checkbox input "true"
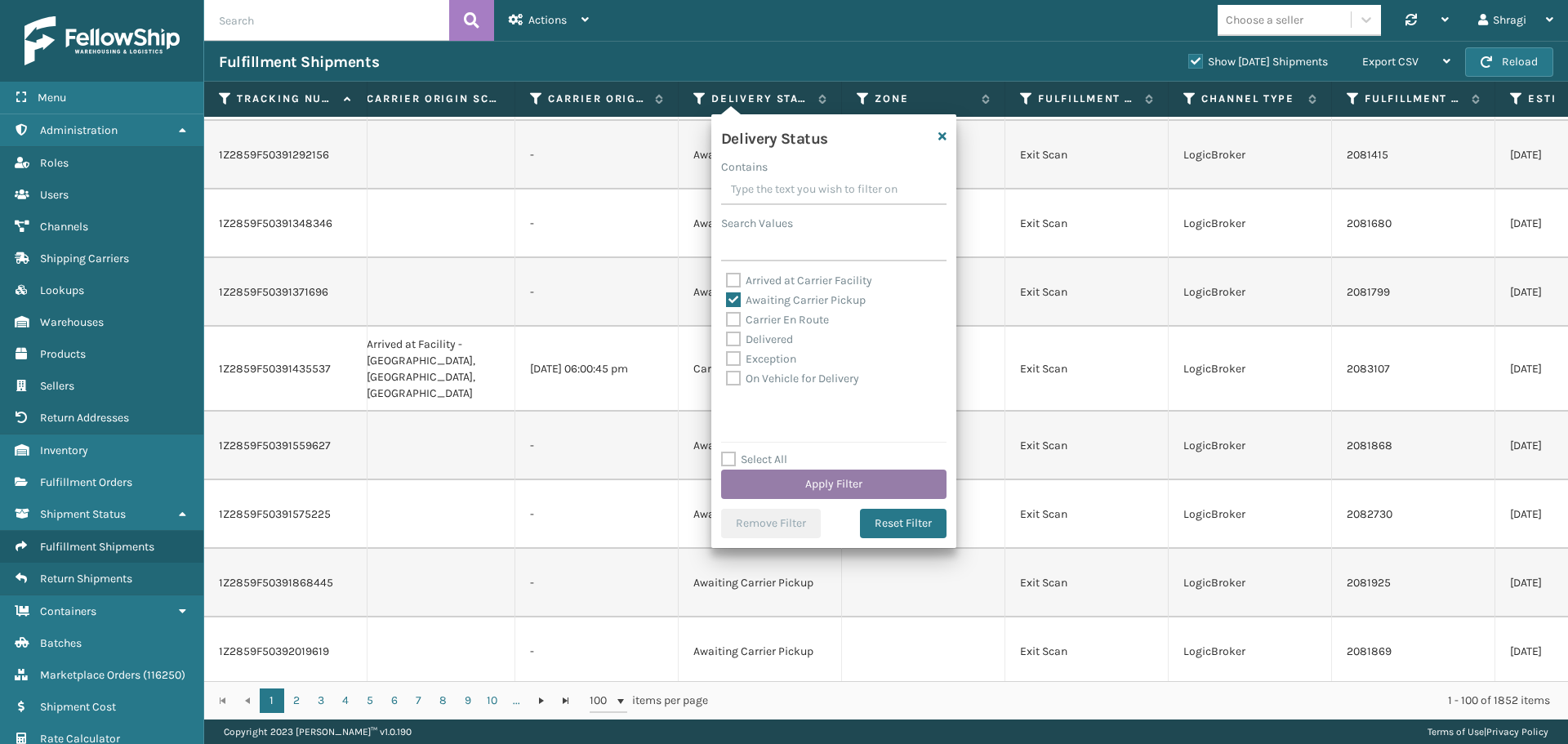
click at [819, 471] on button "Apply Filter" at bounding box center [833, 484] width 225 height 29
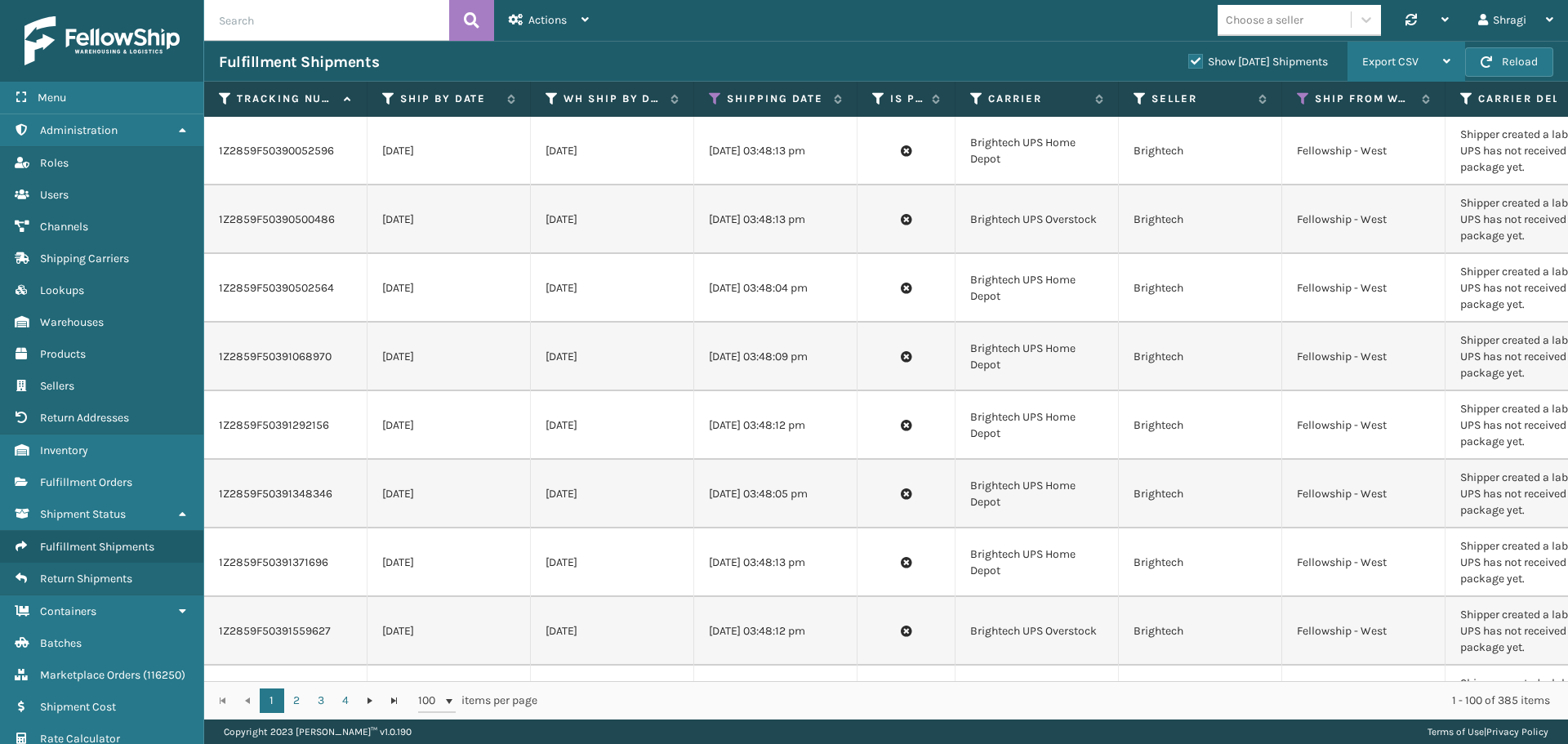
click at [1399, 64] on span "Export CSV" at bounding box center [1391, 62] width 57 height 14
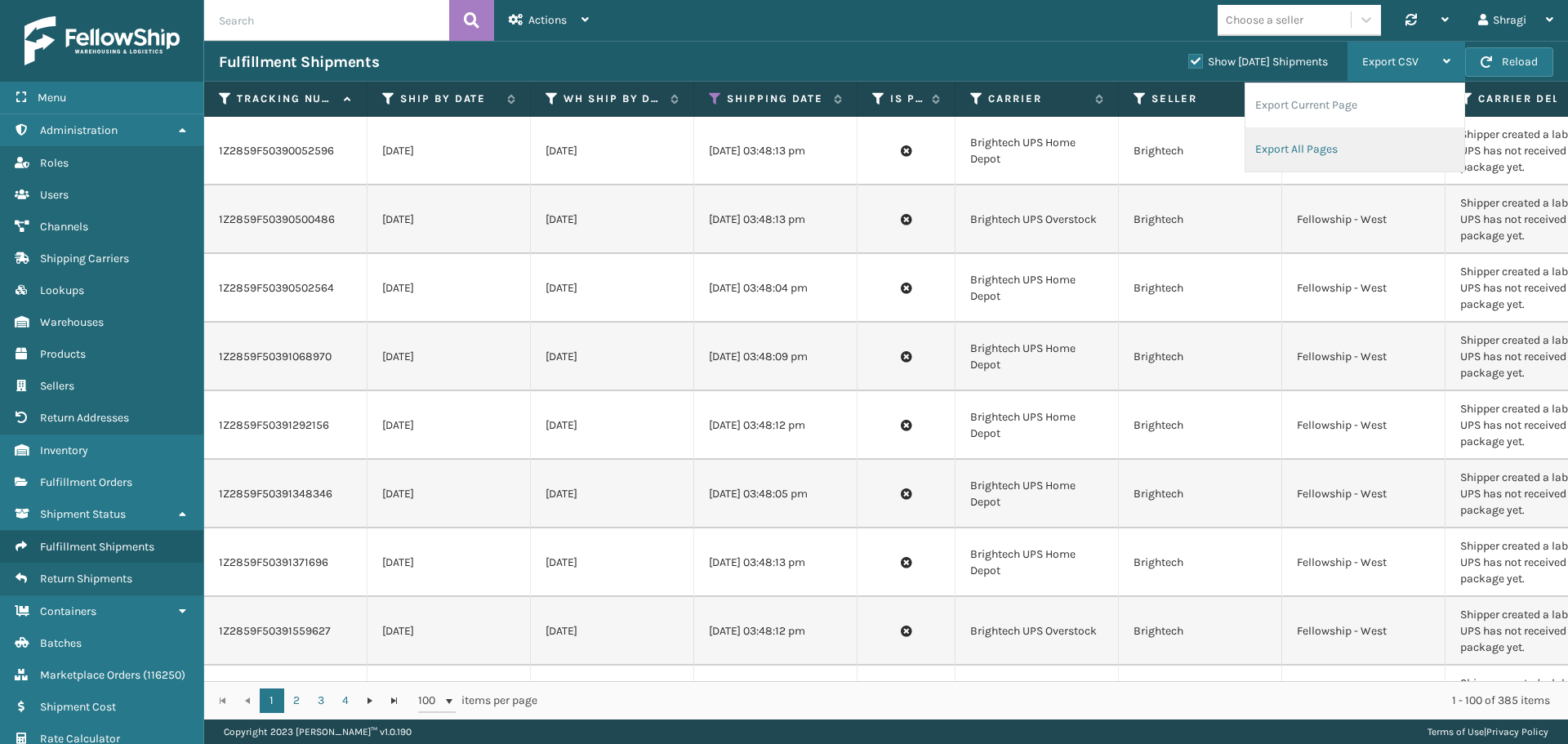
click at [1305, 153] on li "Export All Pages" at bounding box center [1356, 149] width 219 height 44
